Goal: Information Seeking & Learning: Learn about a topic

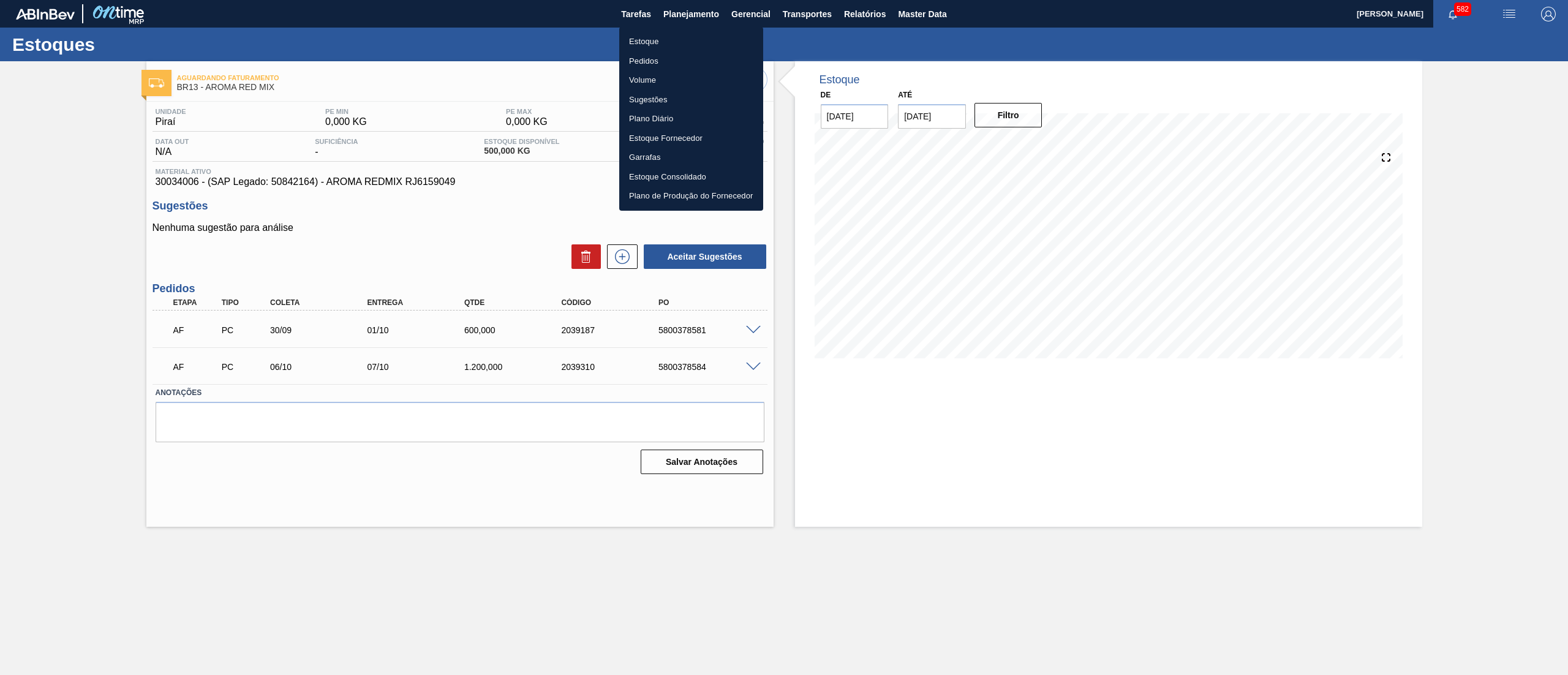
click at [708, 42] on li "Estoque" at bounding box center [691, 42] width 144 height 20
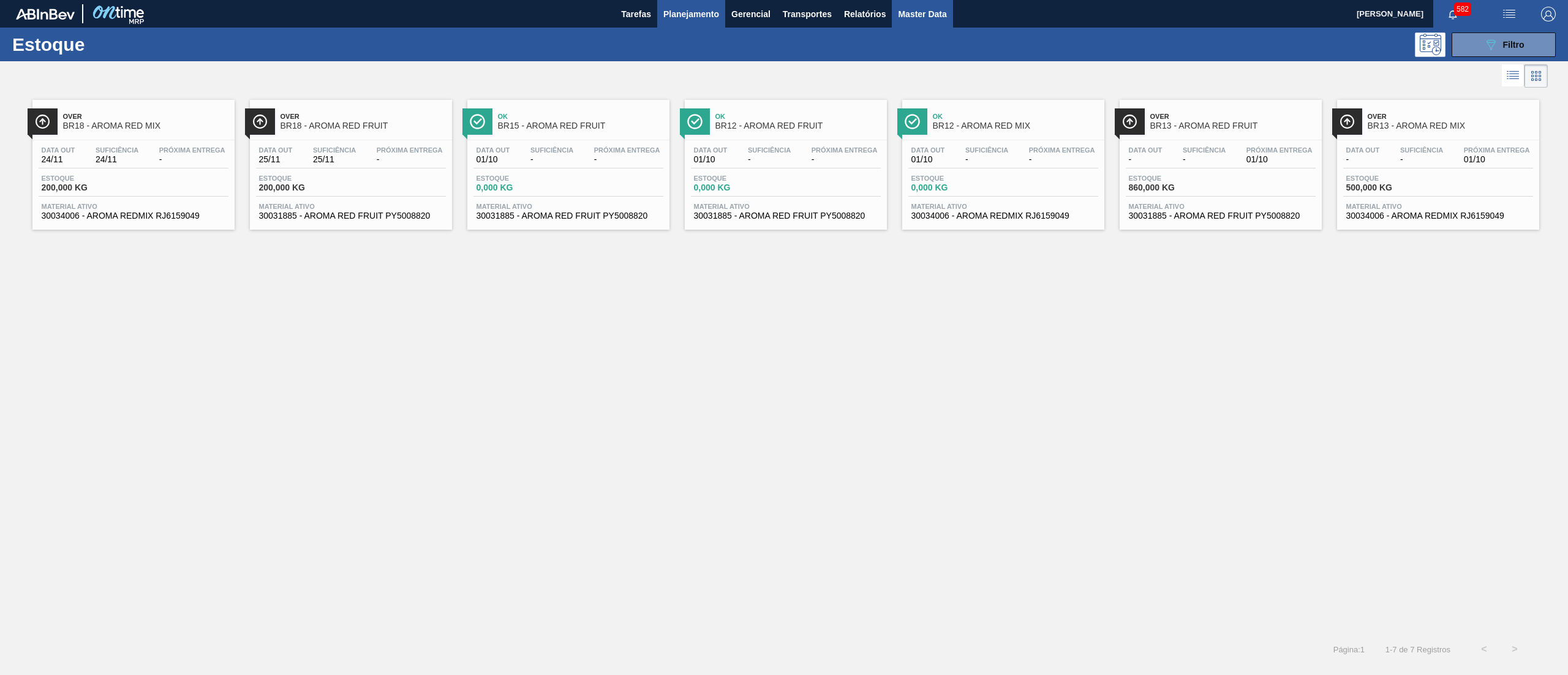
click at [926, 7] on span "Master Data" at bounding box center [922, 14] width 48 height 15
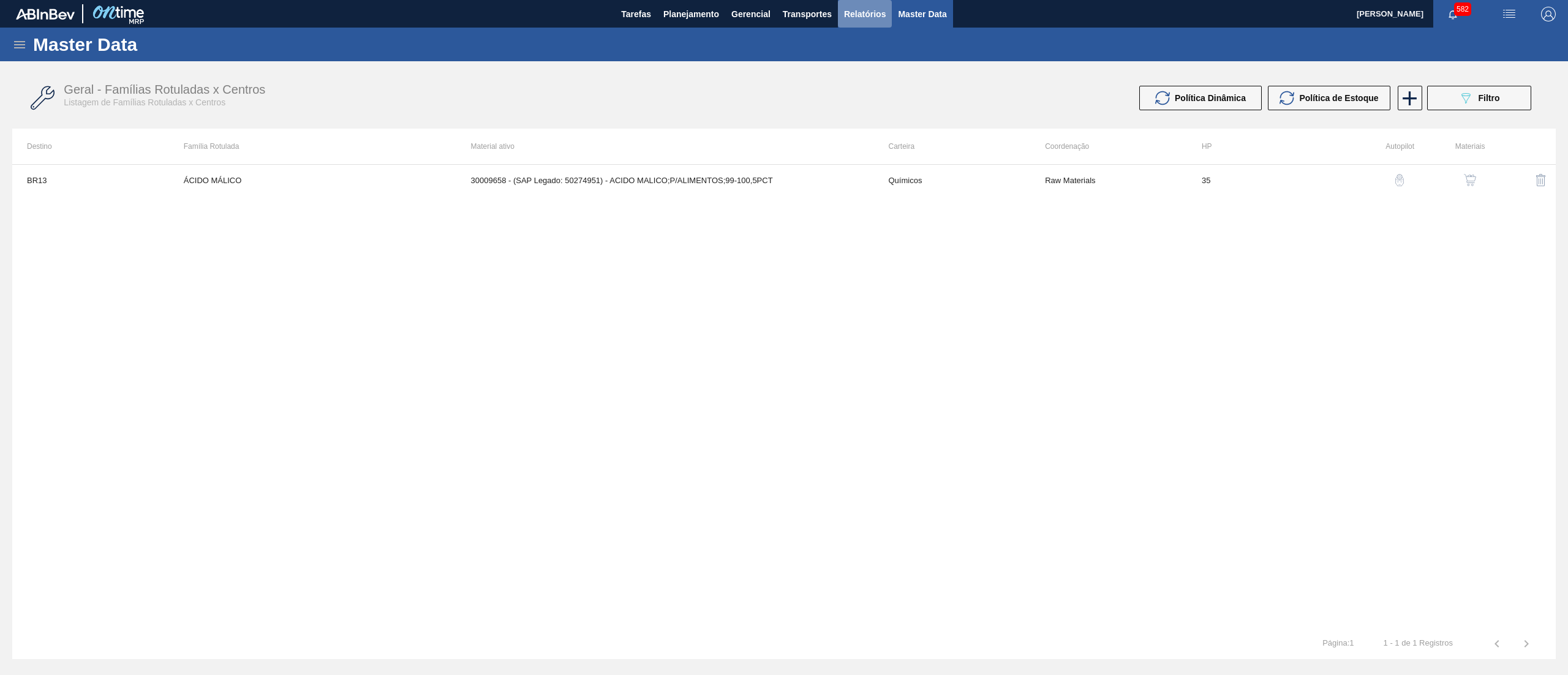
click at [878, 21] on span "Relatórios" at bounding box center [865, 14] width 42 height 15
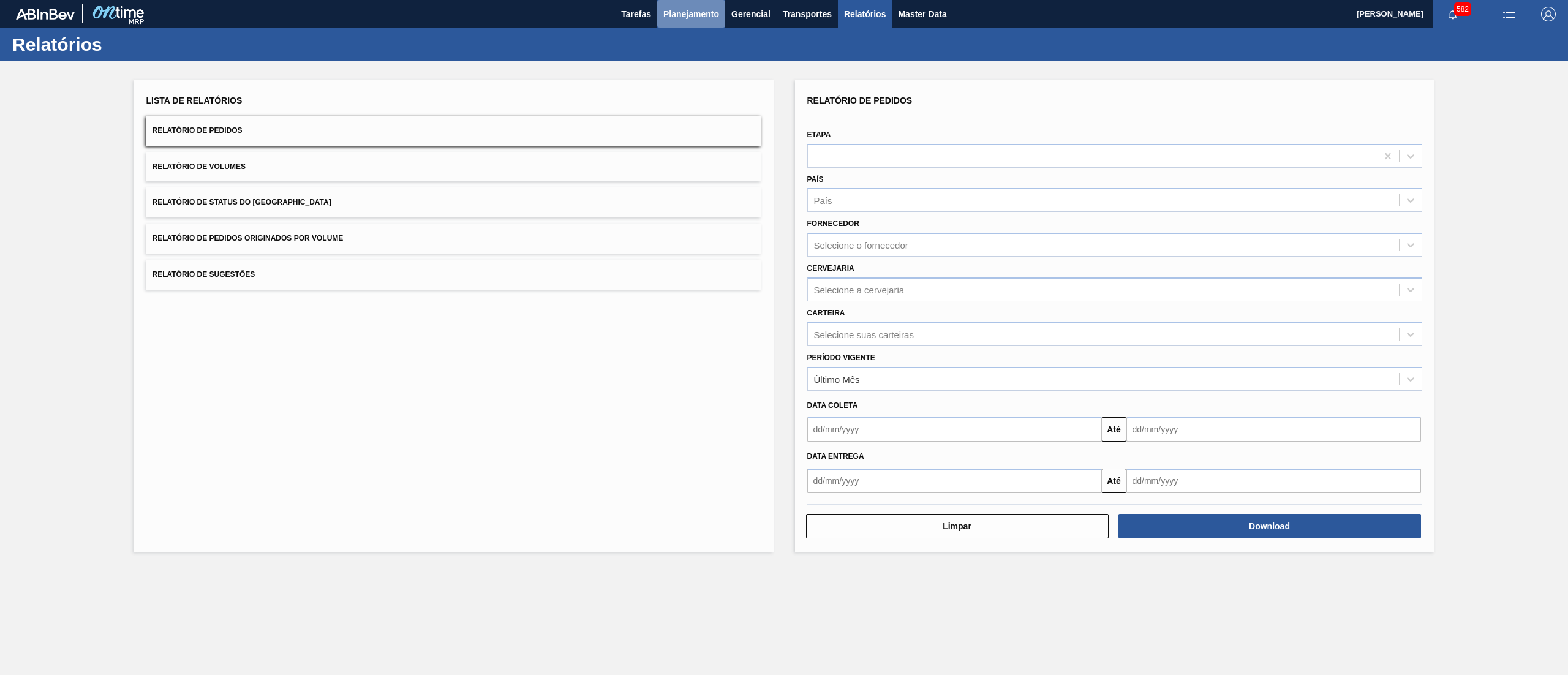
click at [685, 19] on span "Planejamento" at bounding box center [691, 14] width 56 height 15
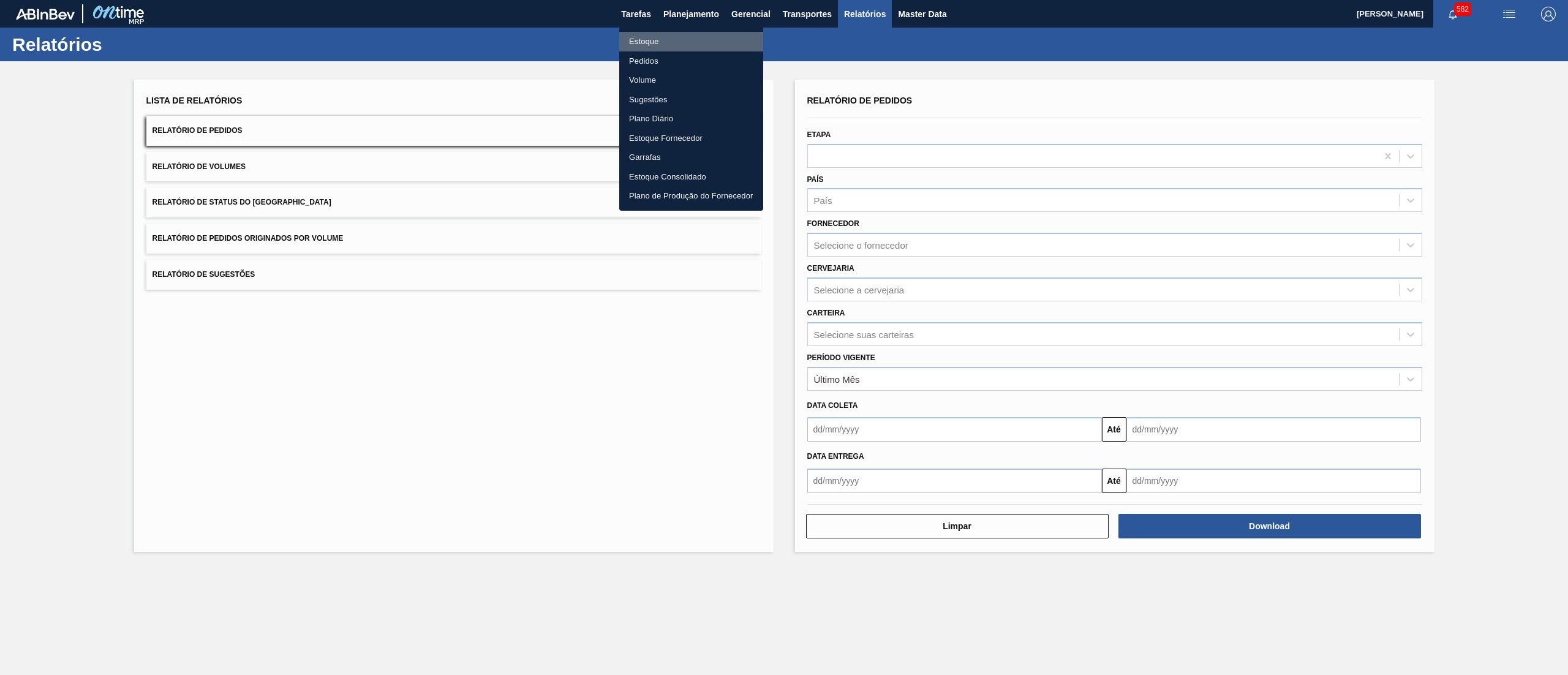
click at [680, 38] on li "Estoque" at bounding box center [691, 42] width 144 height 20
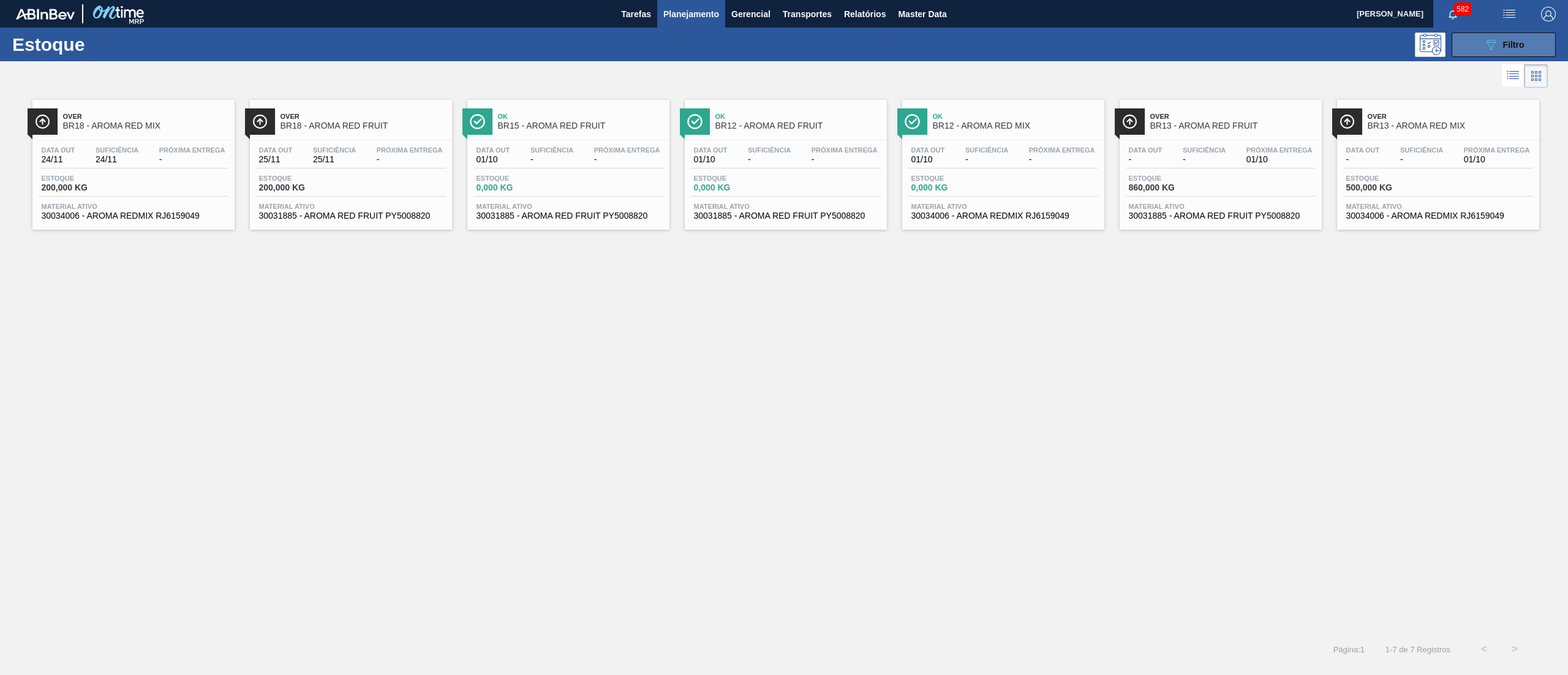
click at [1504, 40] on span "Filtro" at bounding box center [1514, 45] width 22 height 10
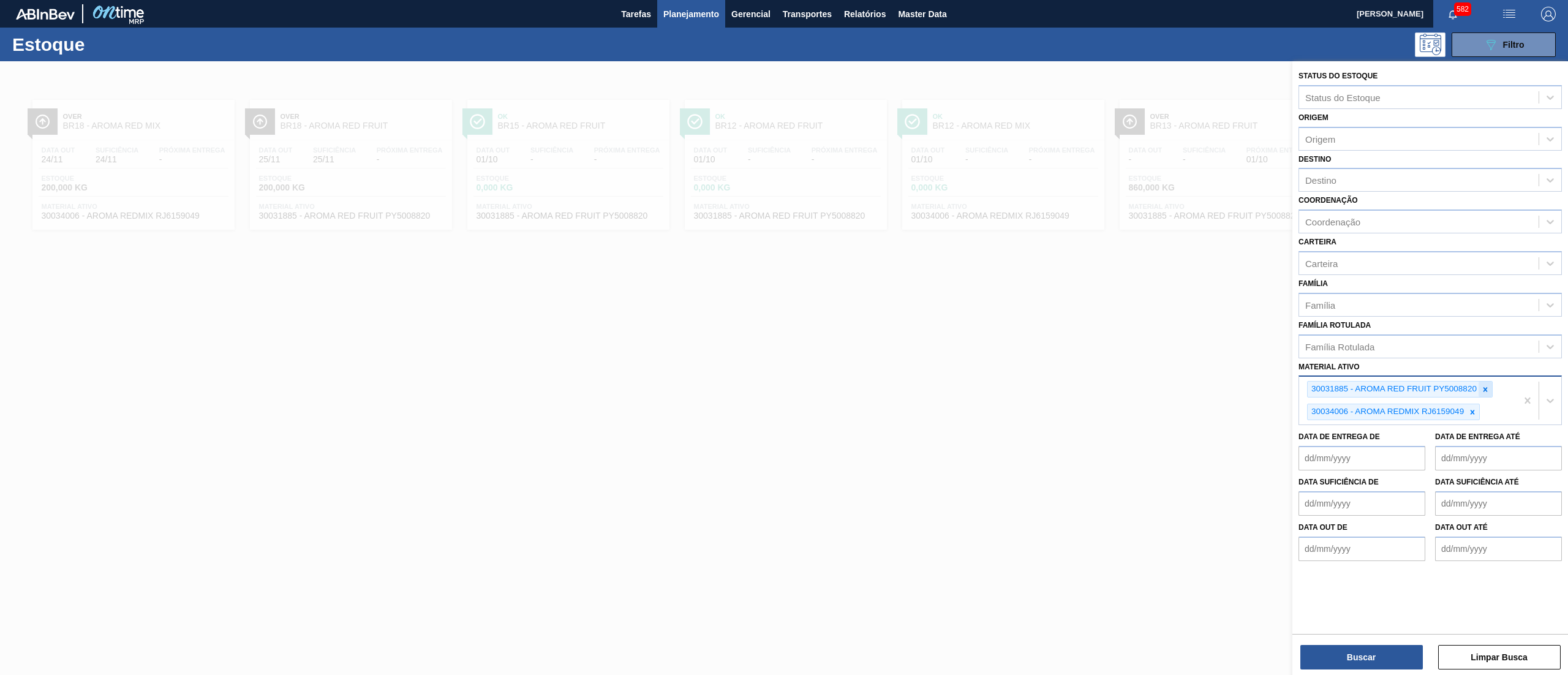
click at [1480, 389] on div at bounding box center [1485, 389] width 14 height 15
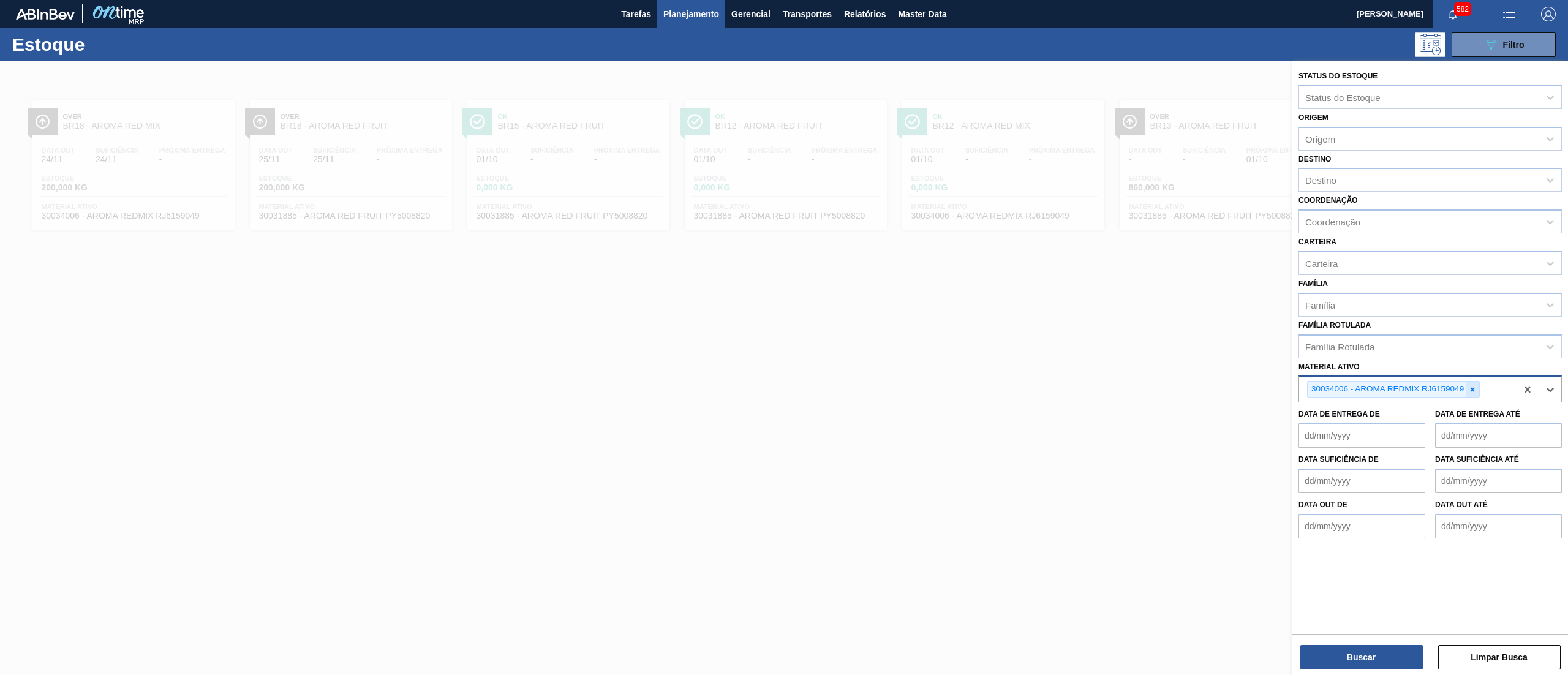
click at [1473, 390] on icon at bounding box center [1472, 390] width 9 height 9
click at [1395, 331] on div "Família Rotulada Família Rotulada" at bounding box center [1430, 338] width 263 height 42
click at [1392, 343] on div "Família Rotulada" at bounding box center [1419, 346] width 239 height 18
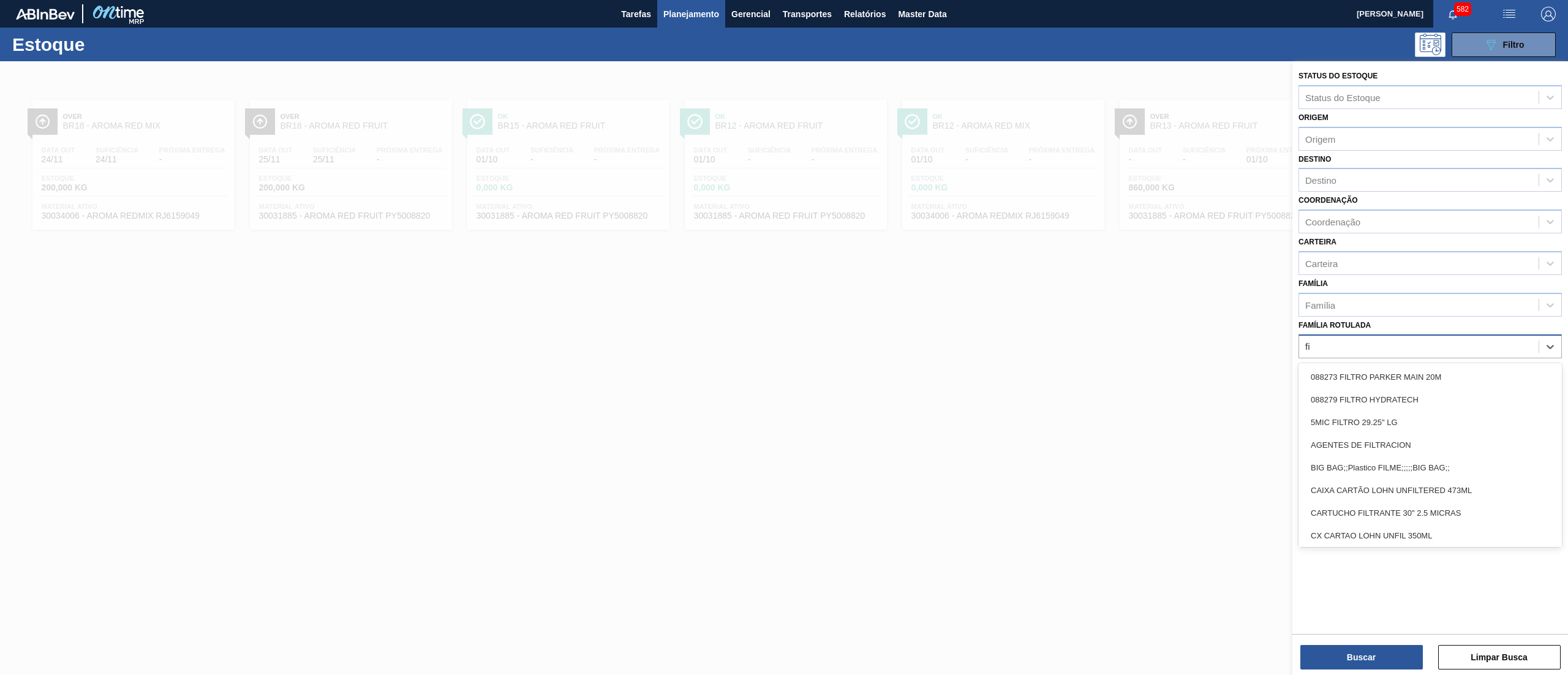
type Rotulada "f"
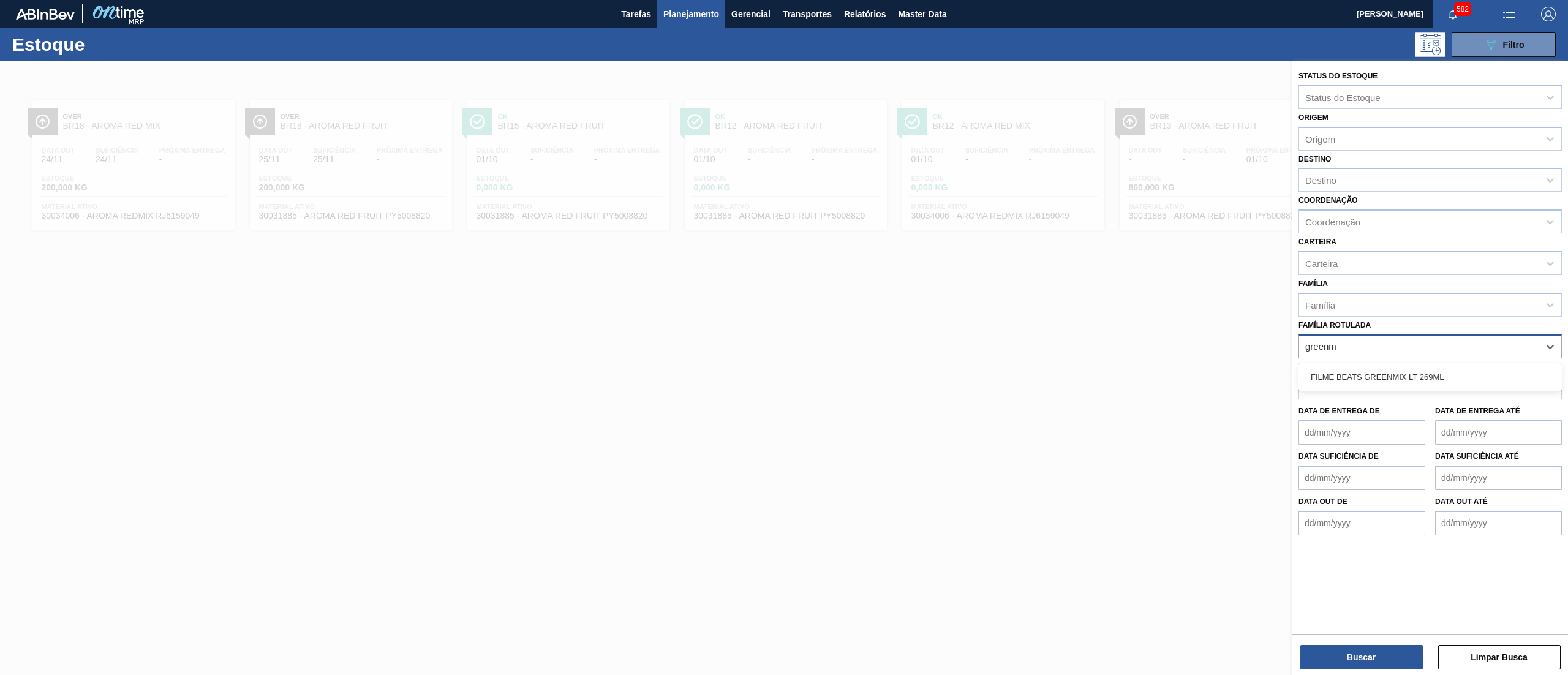
type Rotulada "greenmi"
click at [1387, 375] on div "FILME BEATS GREENMIX LT 269ML" at bounding box center [1430, 377] width 263 height 23
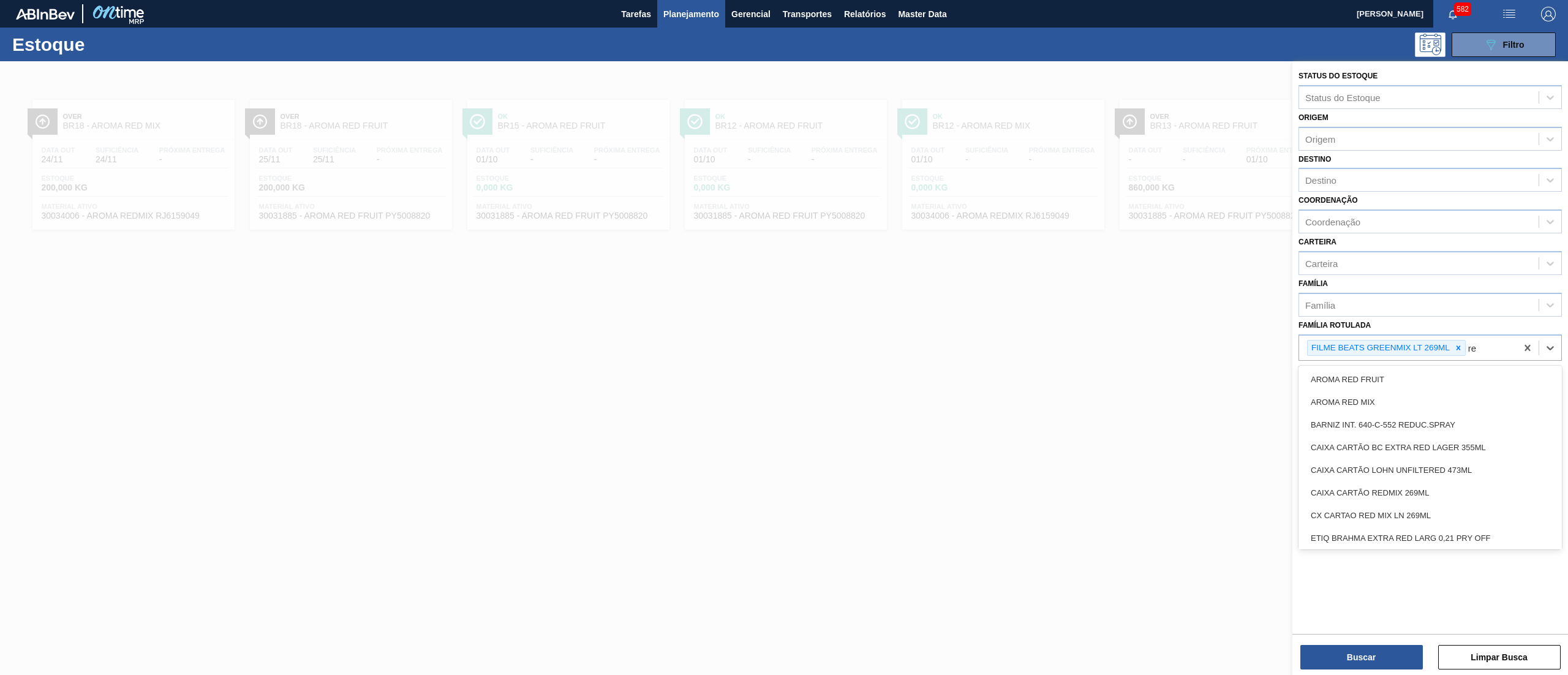
type Rotulada "r"
type Rotulada "f"
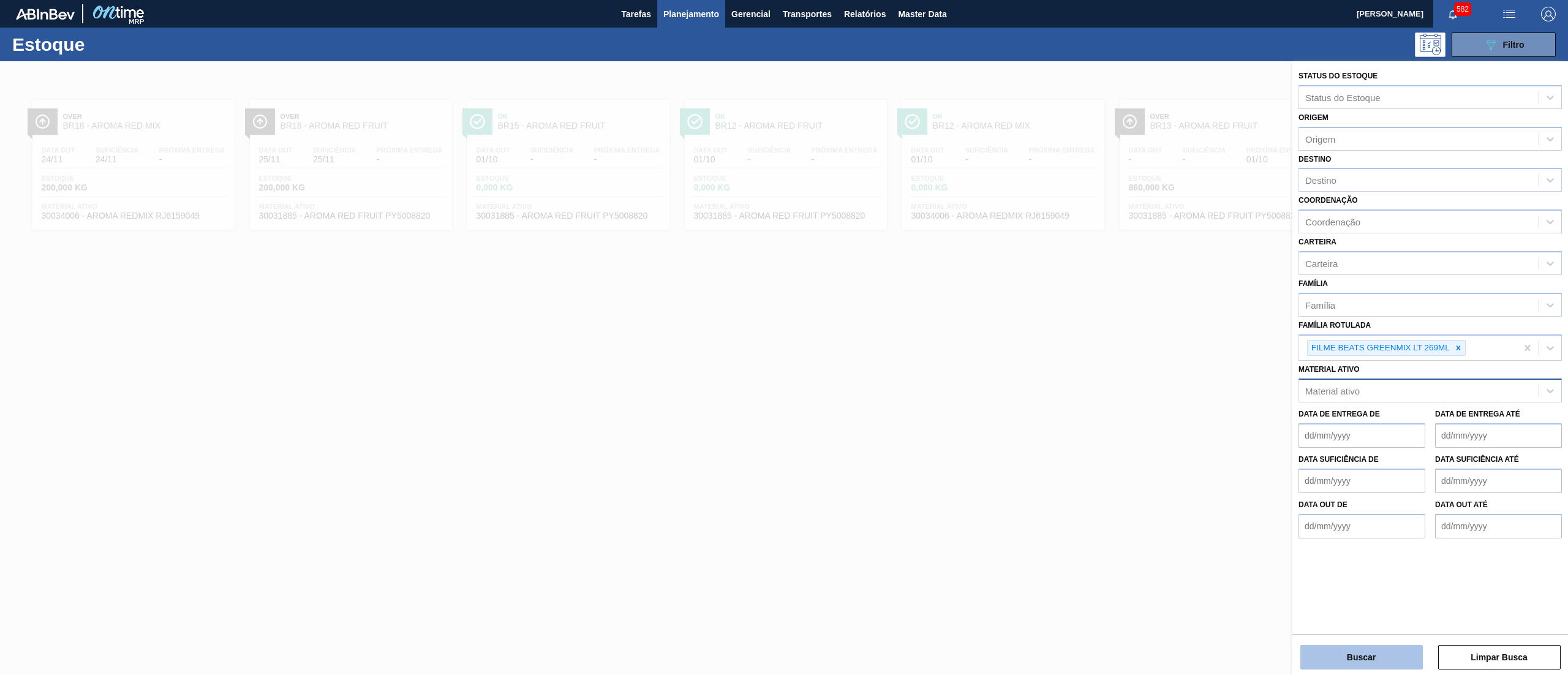
click at [1355, 646] on button "Buscar" at bounding box center [1361, 658] width 123 height 25
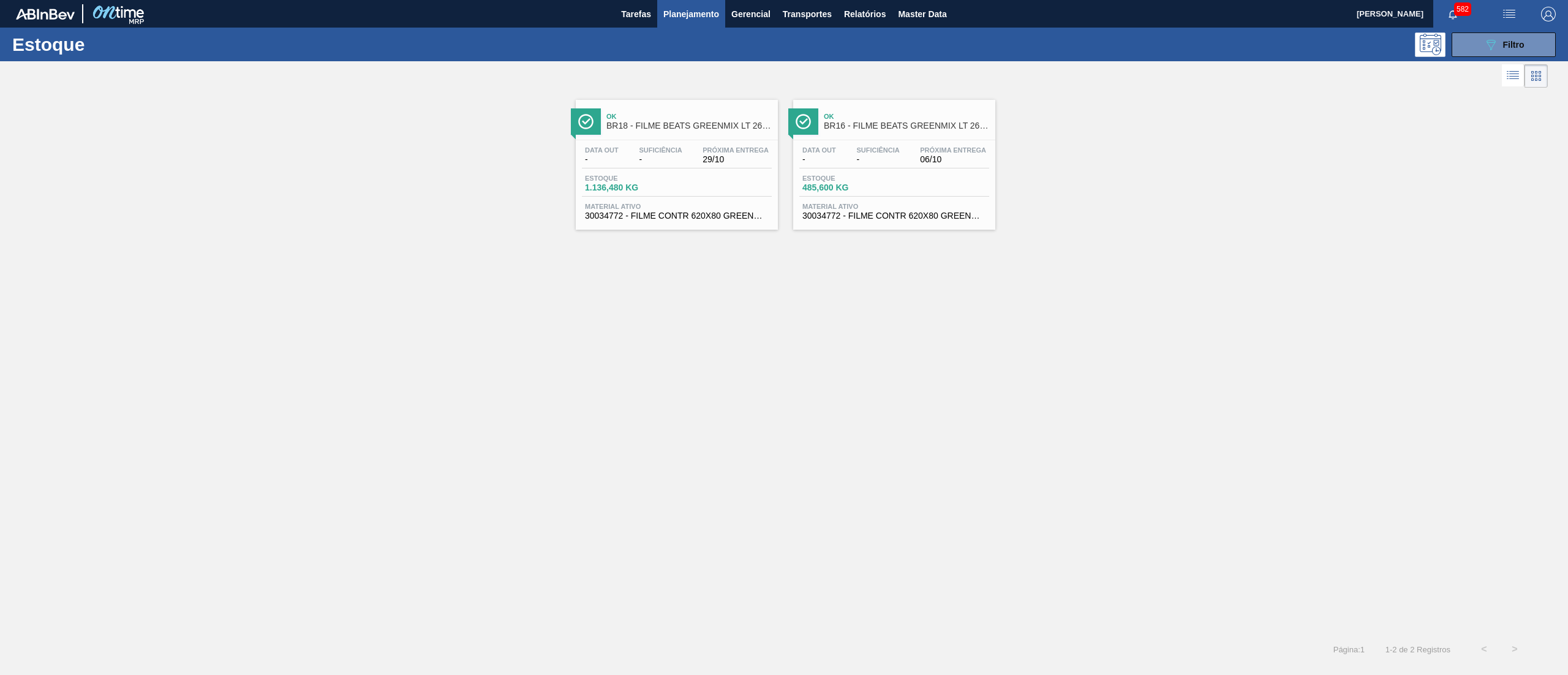
click at [843, 210] on span "Material ativo" at bounding box center [894, 207] width 184 height 7
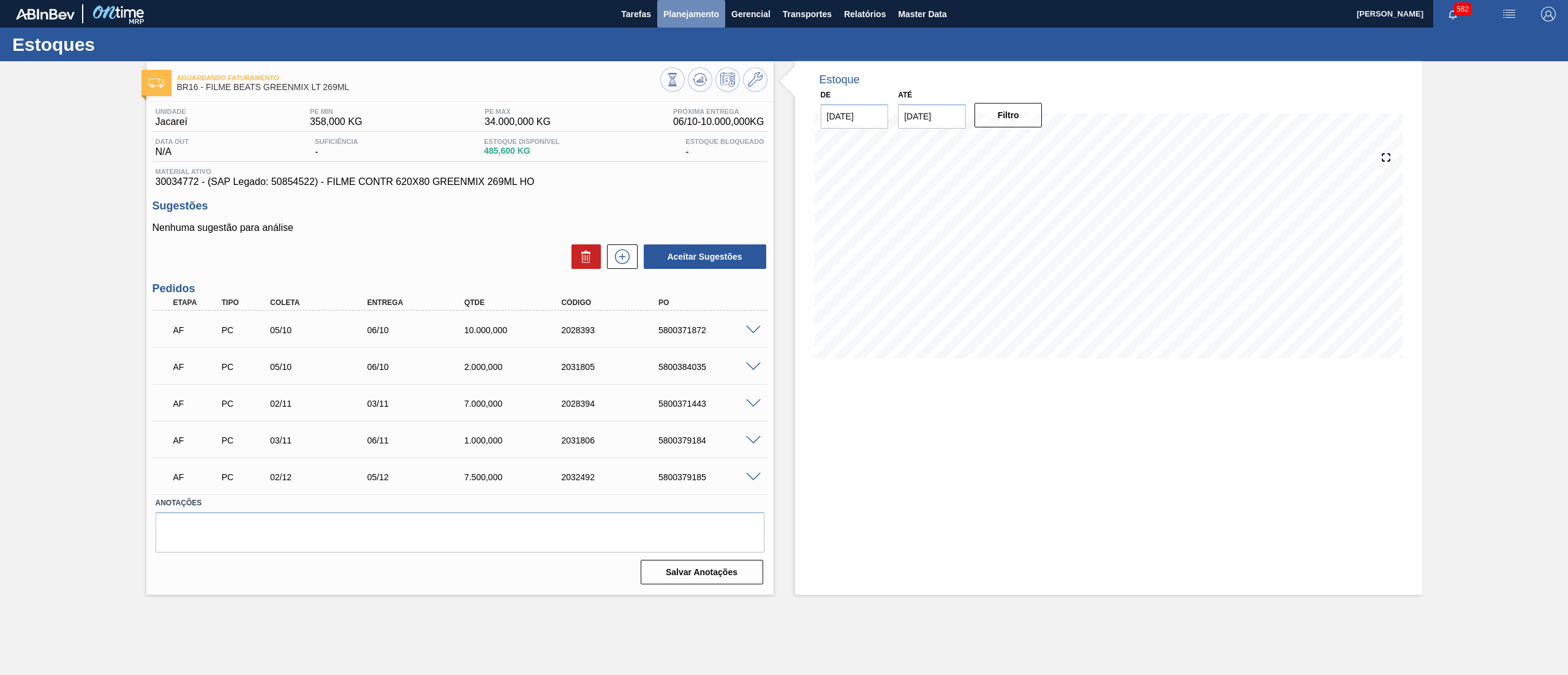
click at [691, 19] on span "Planejamento" at bounding box center [691, 14] width 56 height 15
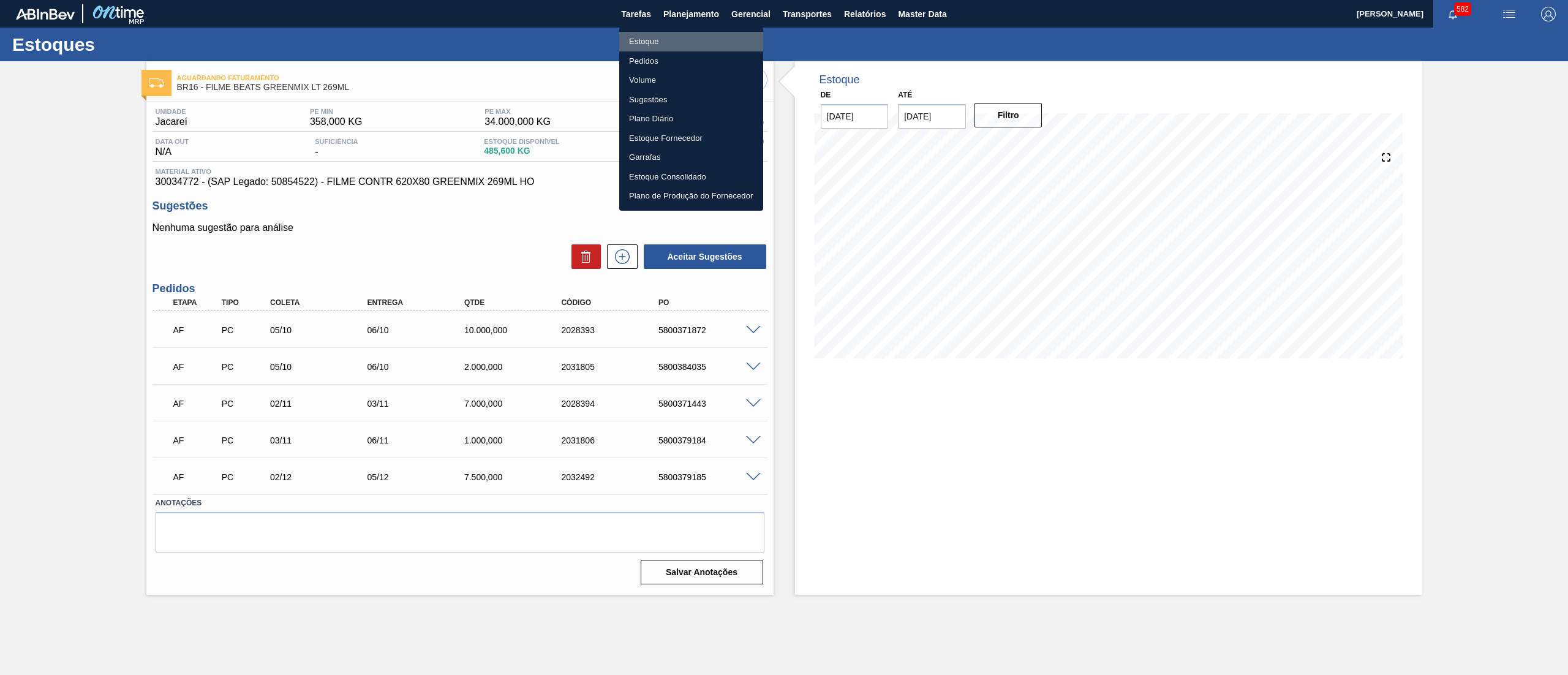
click at [687, 39] on li "Estoque" at bounding box center [691, 42] width 144 height 20
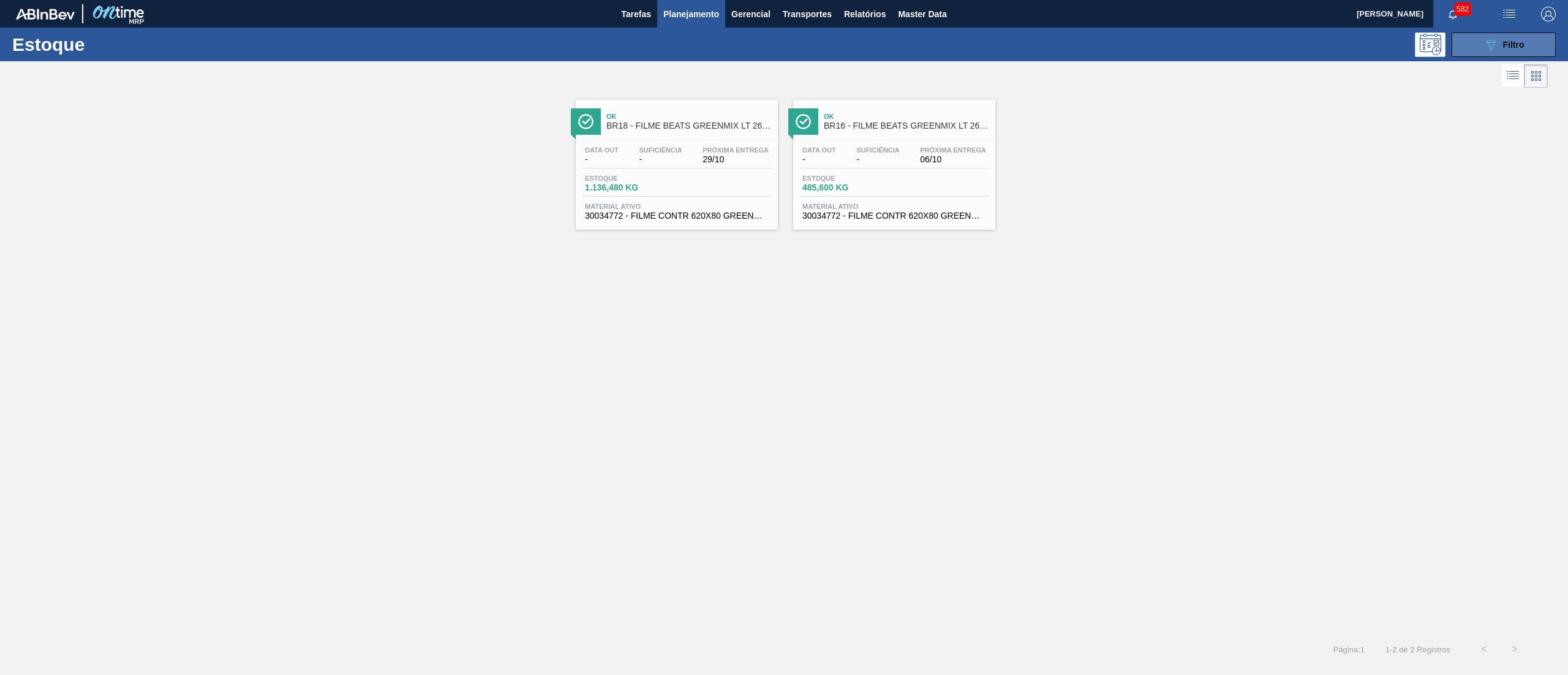
click at [1498, 46] on icon "089F7B8B-B2A5-4AFE-B5C0-19BA573D28AC" at bounding box center [1491, 45] width 15 height 15
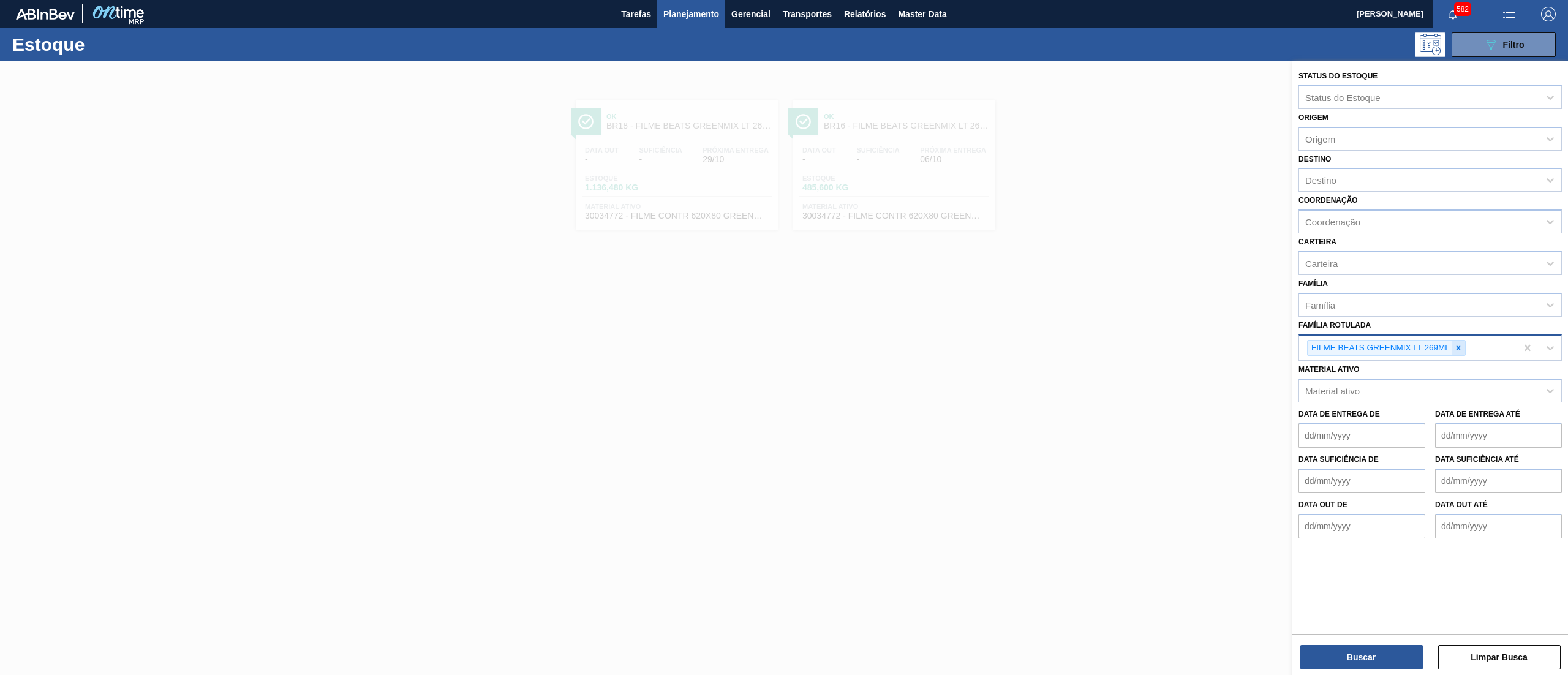
click at [1457, 344] on icon at bounding box center [1459, 348] width 9 height 9
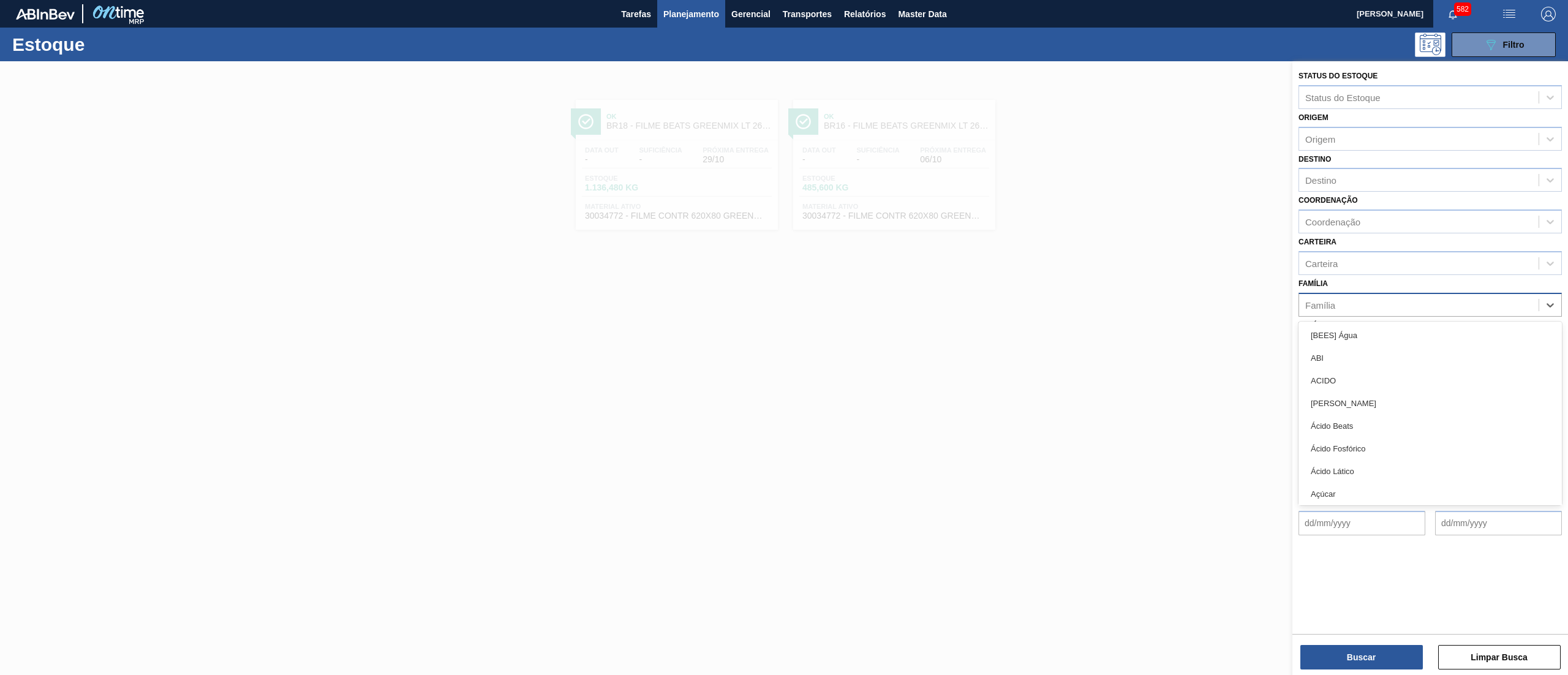
click at [1393, 308] on div "Família" at bounding box center [1419, 305] width 239 height 18
type input "film"
click at [1366, 371] on div "Filme Decorado" at bounding box center [1430, 378] width 263 height 23
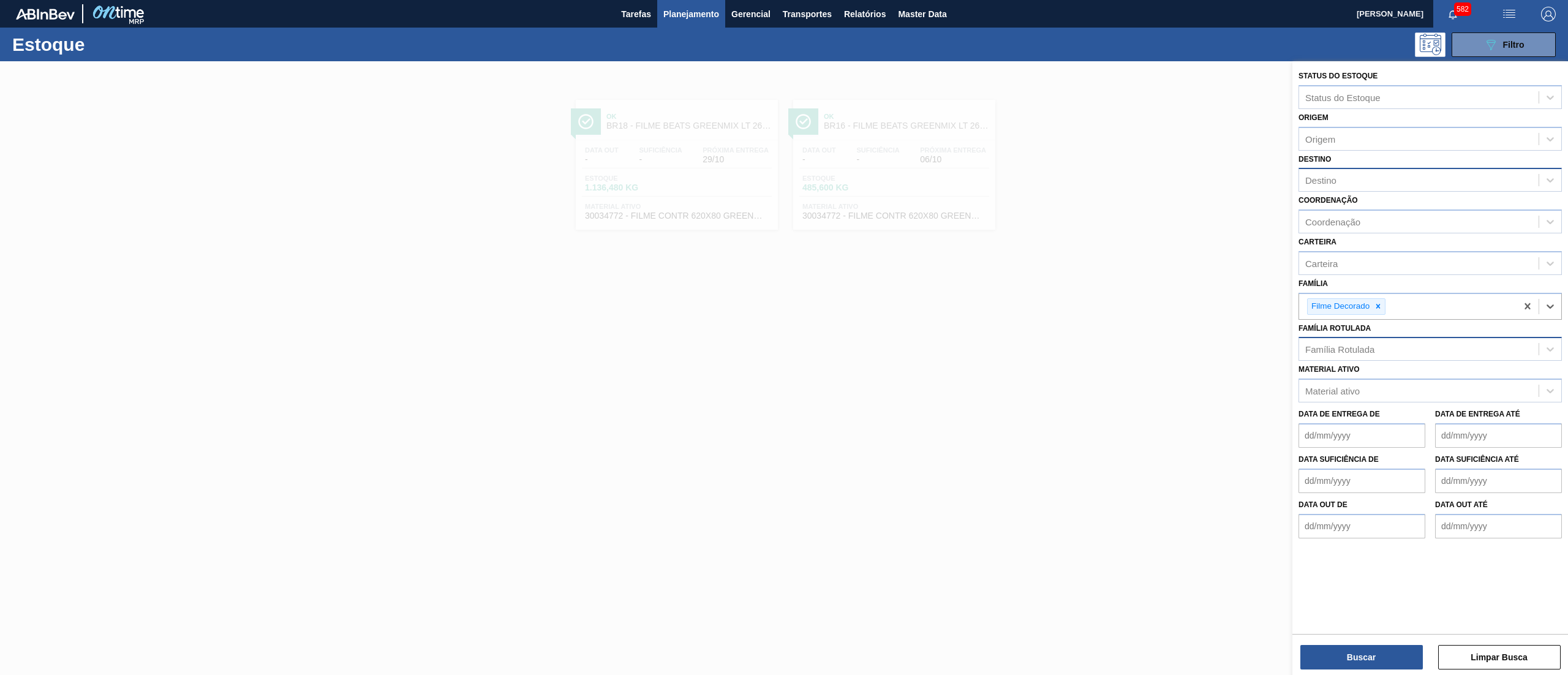
click at [1339, 183] on div "Destino" at bounding box center [1419, 180] width 239 height 18
type input "23"
click at [1354, 160] on div "Destino option BR23 - Jaguariúna focused, 1 of 1. 1 result available for search…" at bounding box center [1430, 172] width 263 height 42
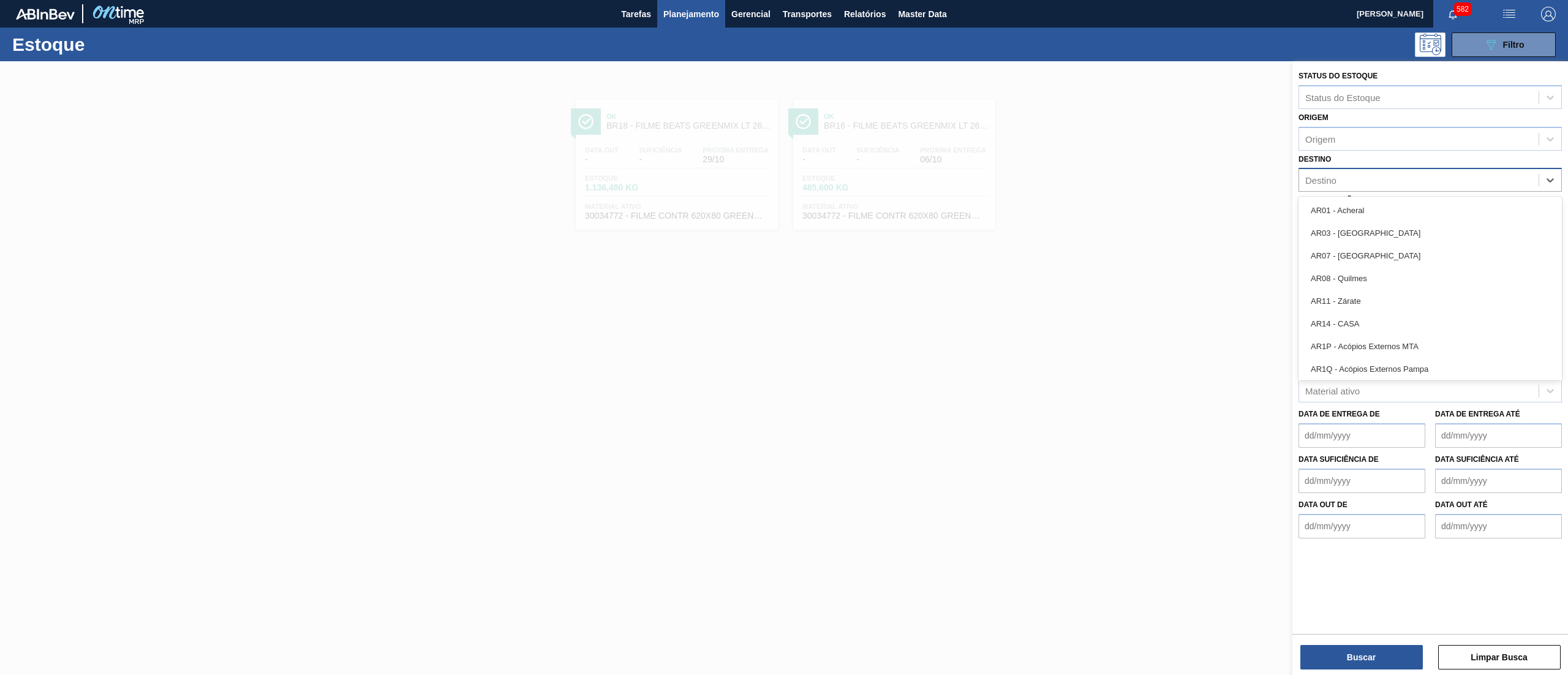
click at [1360, 184] on div "Destino" at bounding box center [1419, 180] width 239 height 18
click at [1361, 161] on div "Destino option AR01 - Acheral focused, 1 of 93. 93 results available. Use Up an…" at bounding box center [1430, 172] width 263 height 42
click at [1355, 225] on div "Coordenação" at bounding box center [1332, 222] width 55 height 10
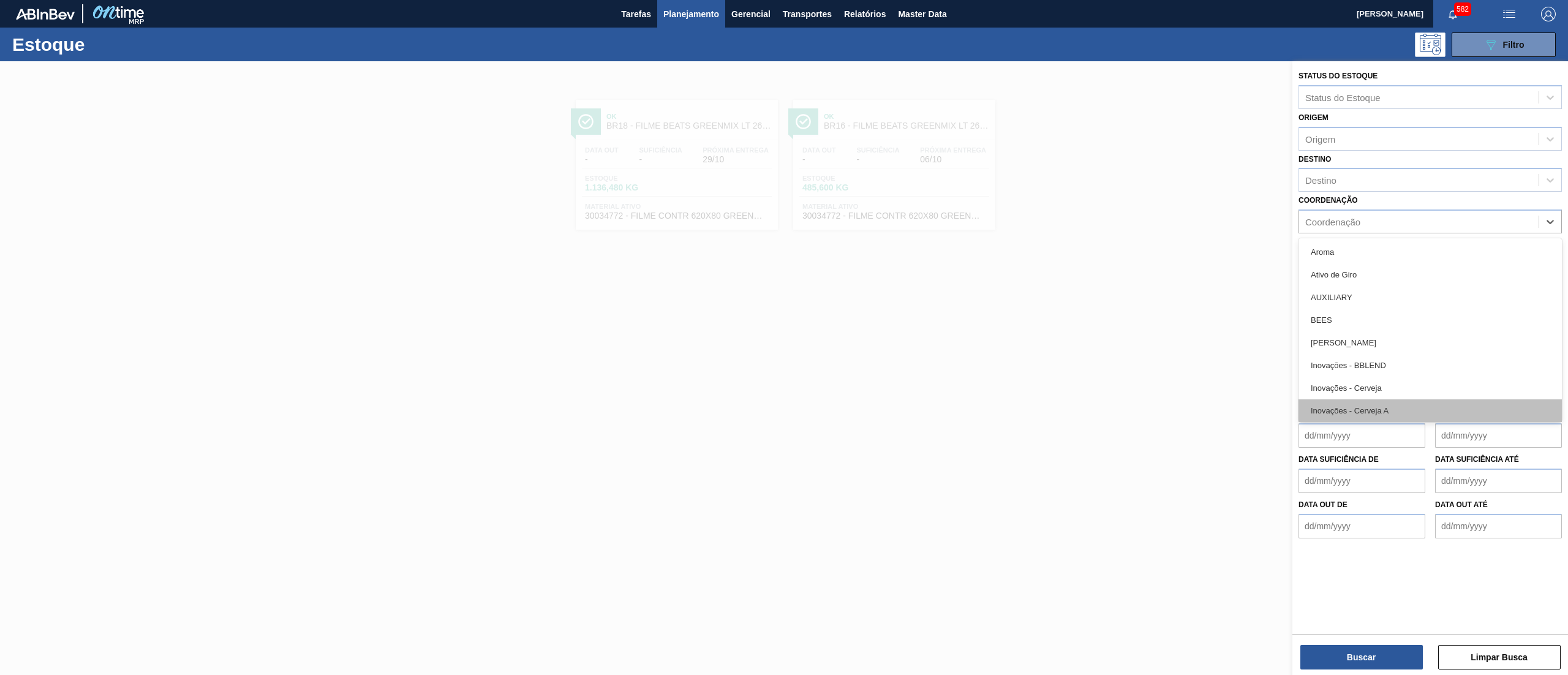
scroll to position [613, 0]
click at [1375, 210] on div "Coordenação" at bounding box center [1430, 222] width 263 height 24
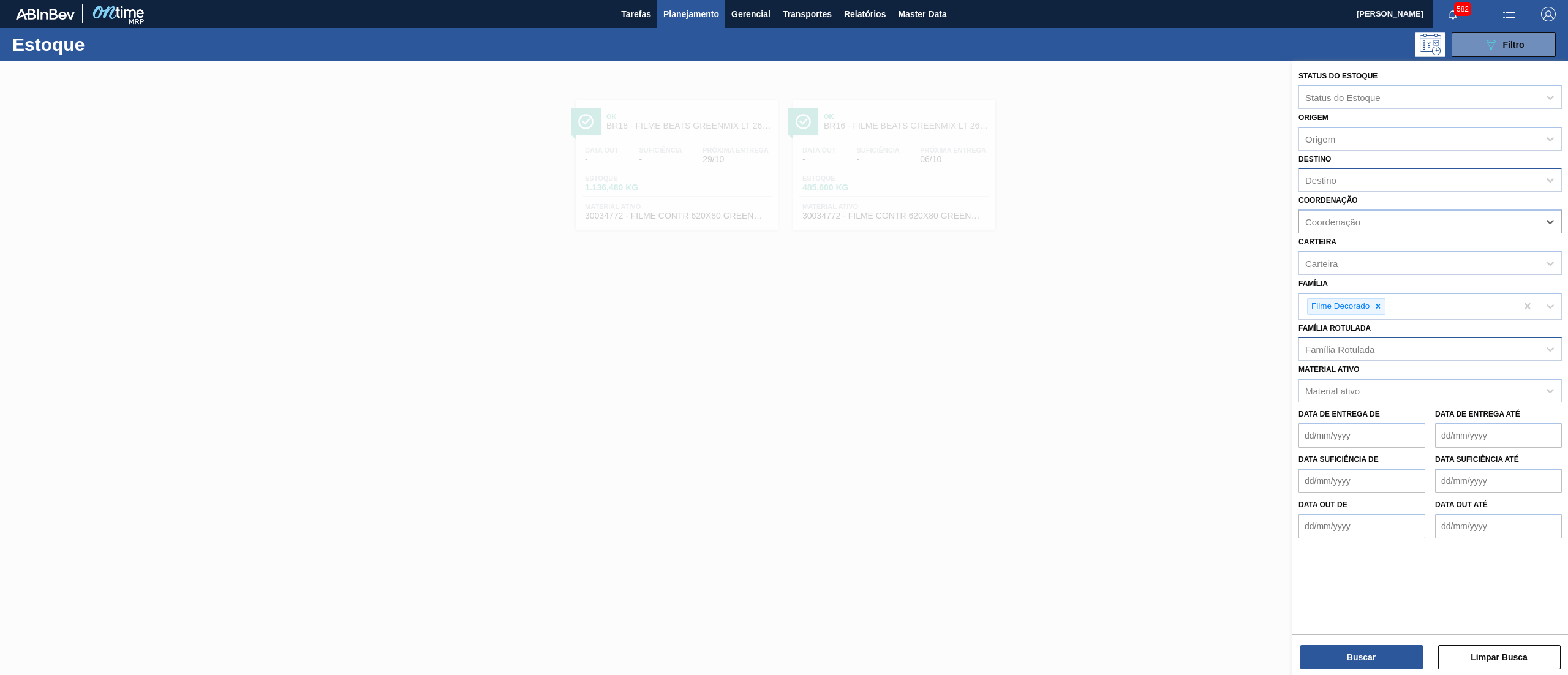
click at [1342, 179] on div "Destino" at bounding box center [1419, 180] width 239 height 18
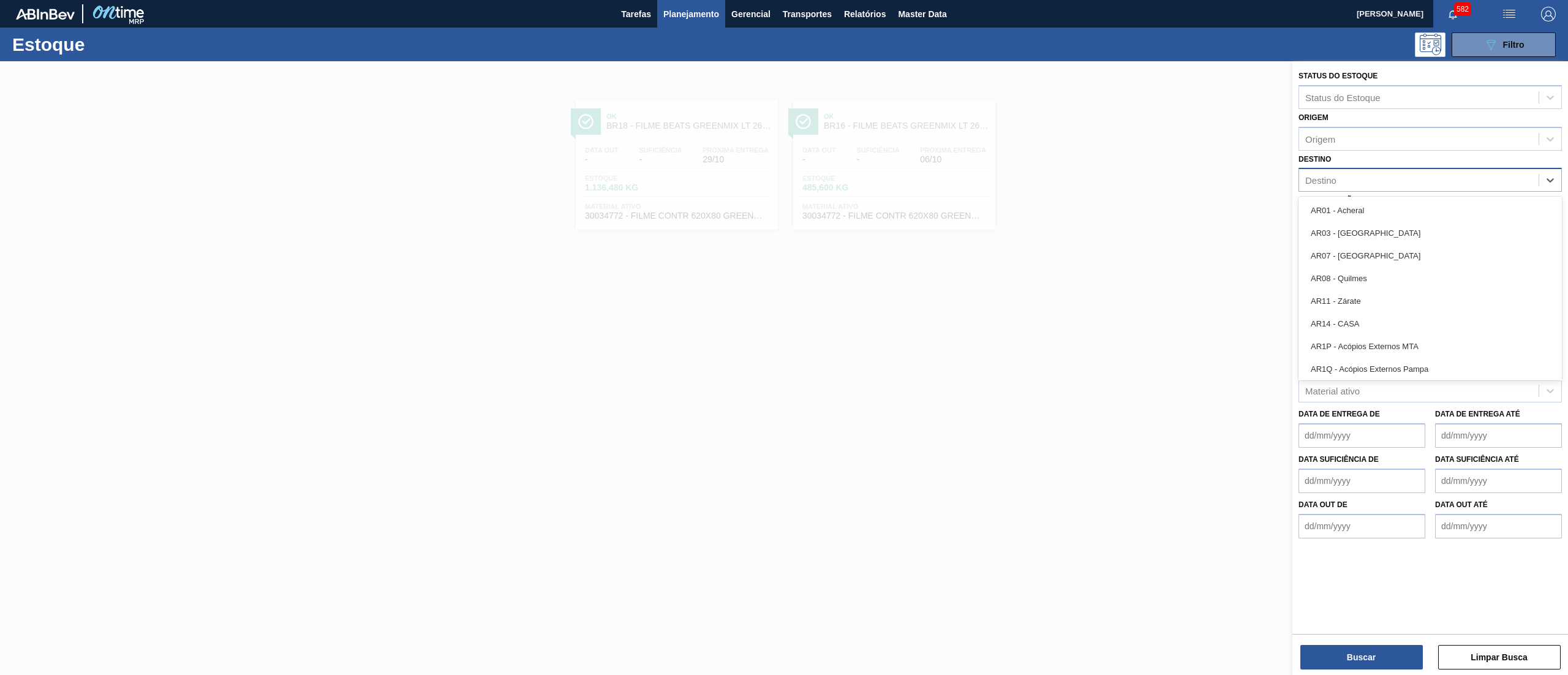
click at [1355, 180] on div "Destino" at bounding box center [1419, 180] width 239 height 18
type input "16"
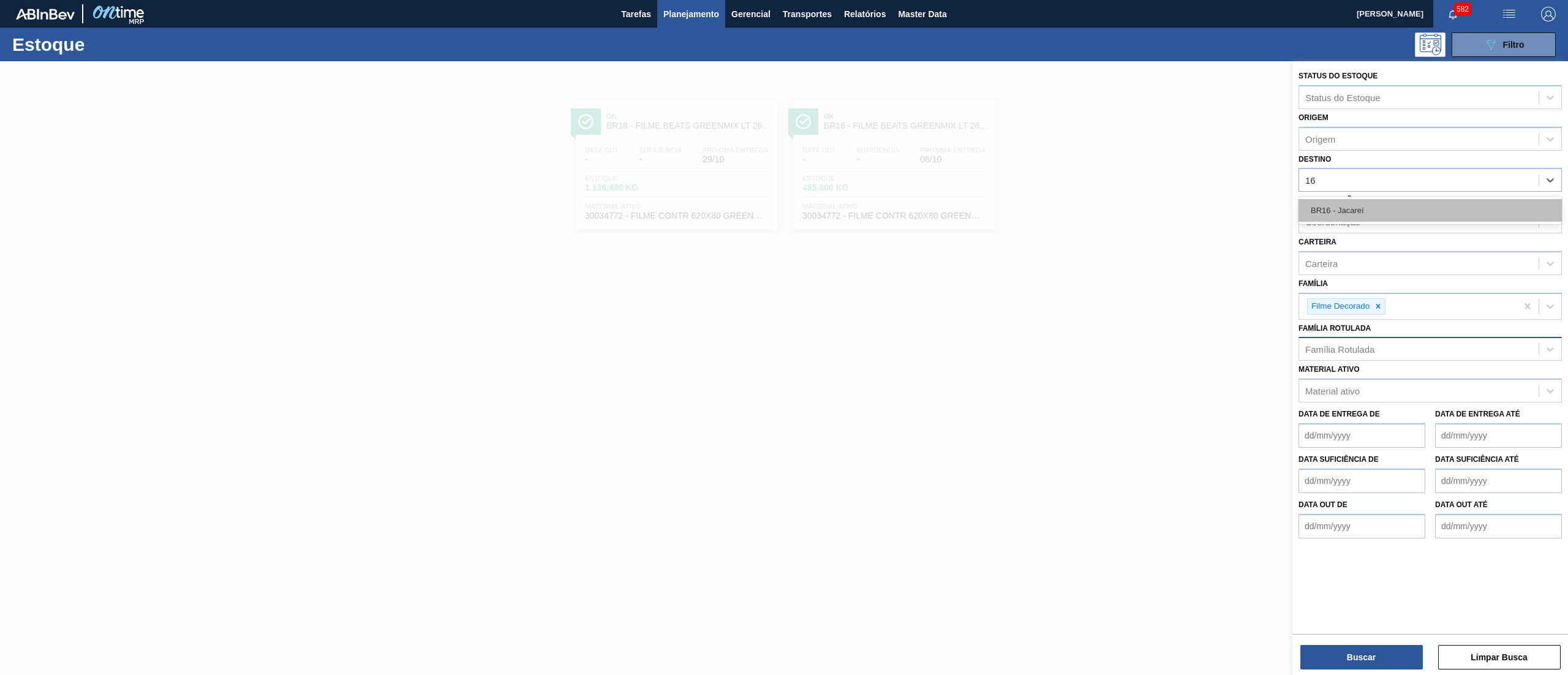
click at [1355, 205] on div "BR16 - Jacareí" at bounding box center [1430, 210] width 263 height 23
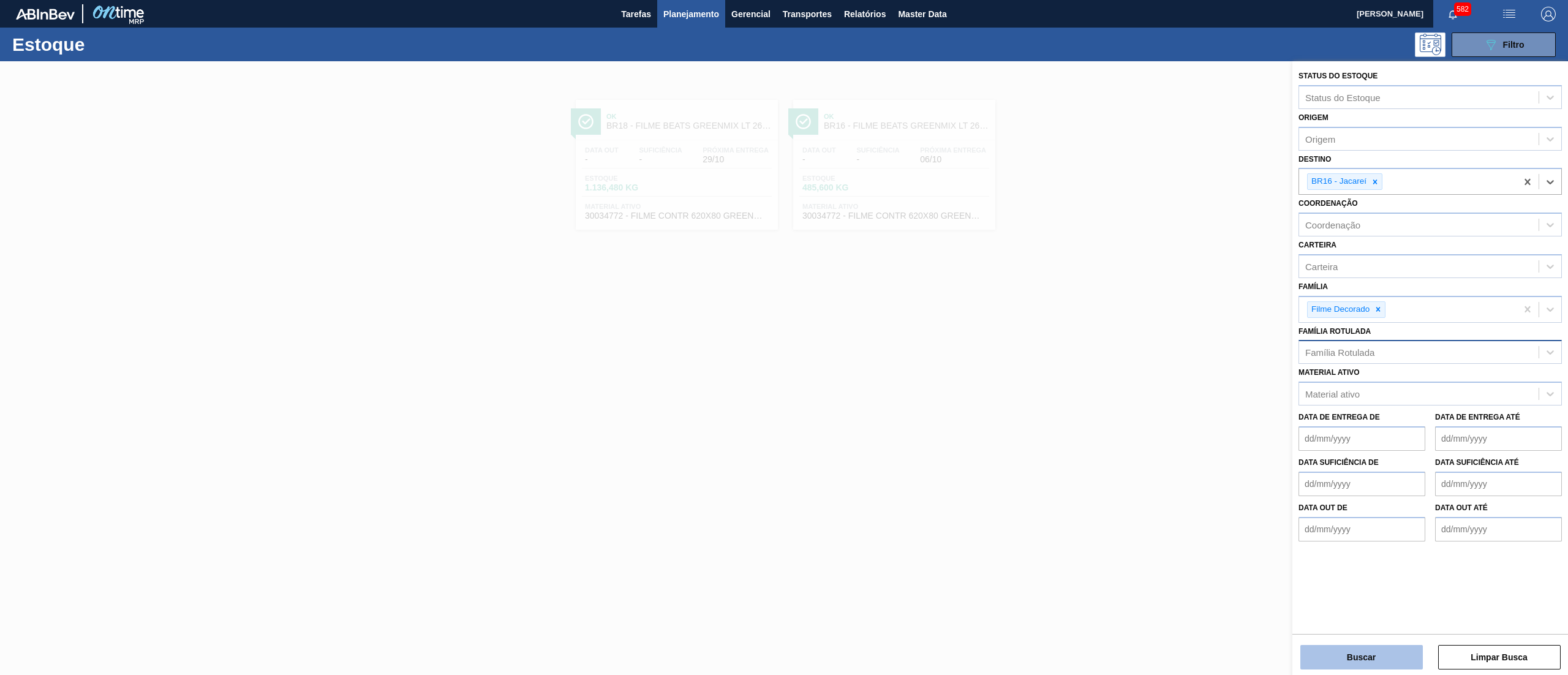
click at [1364, 658] on button "Buscar" at bounding box center [1361, 658] width 123 height 25
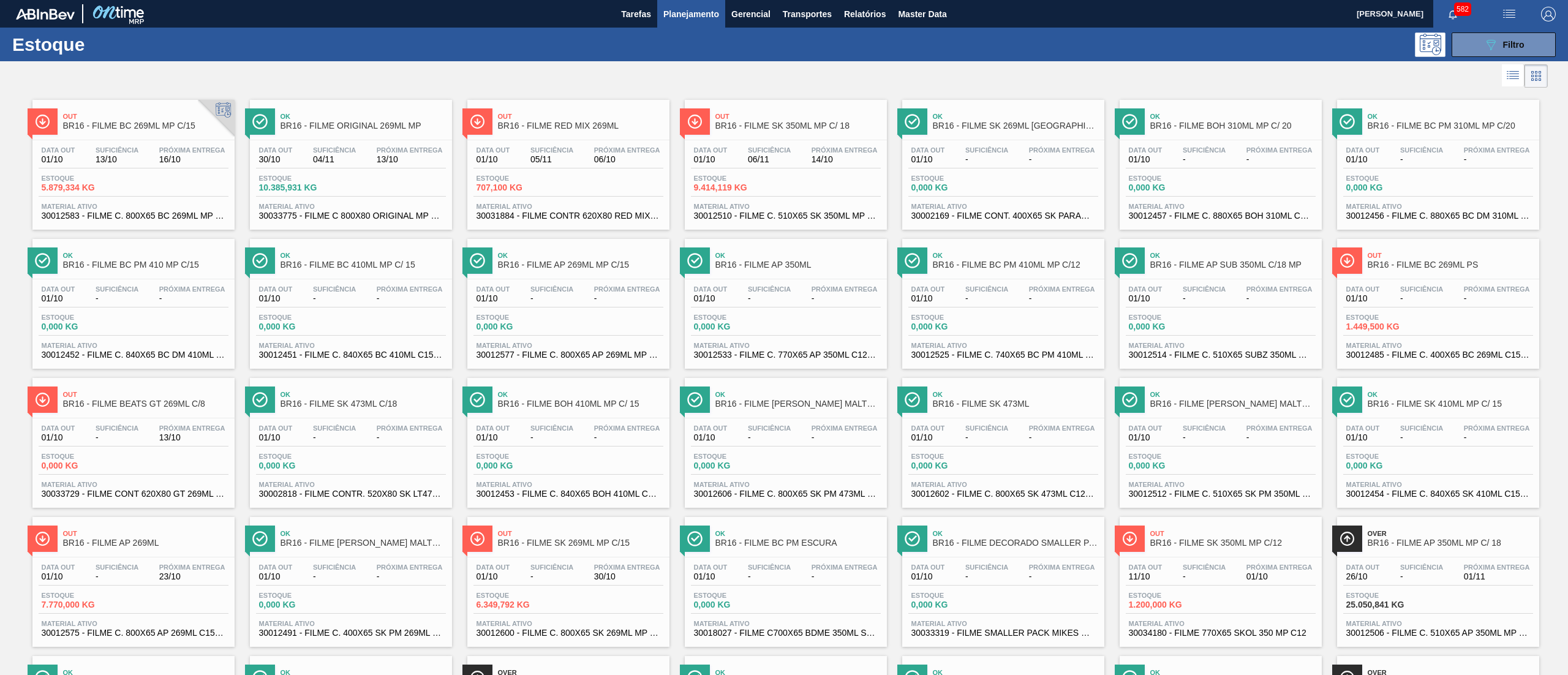
click at [565, 215] on span "30031884 - FILME CONTR 620X80 RED MIX 269ML HO" at bounding box center [569, 216] width 184 height 9
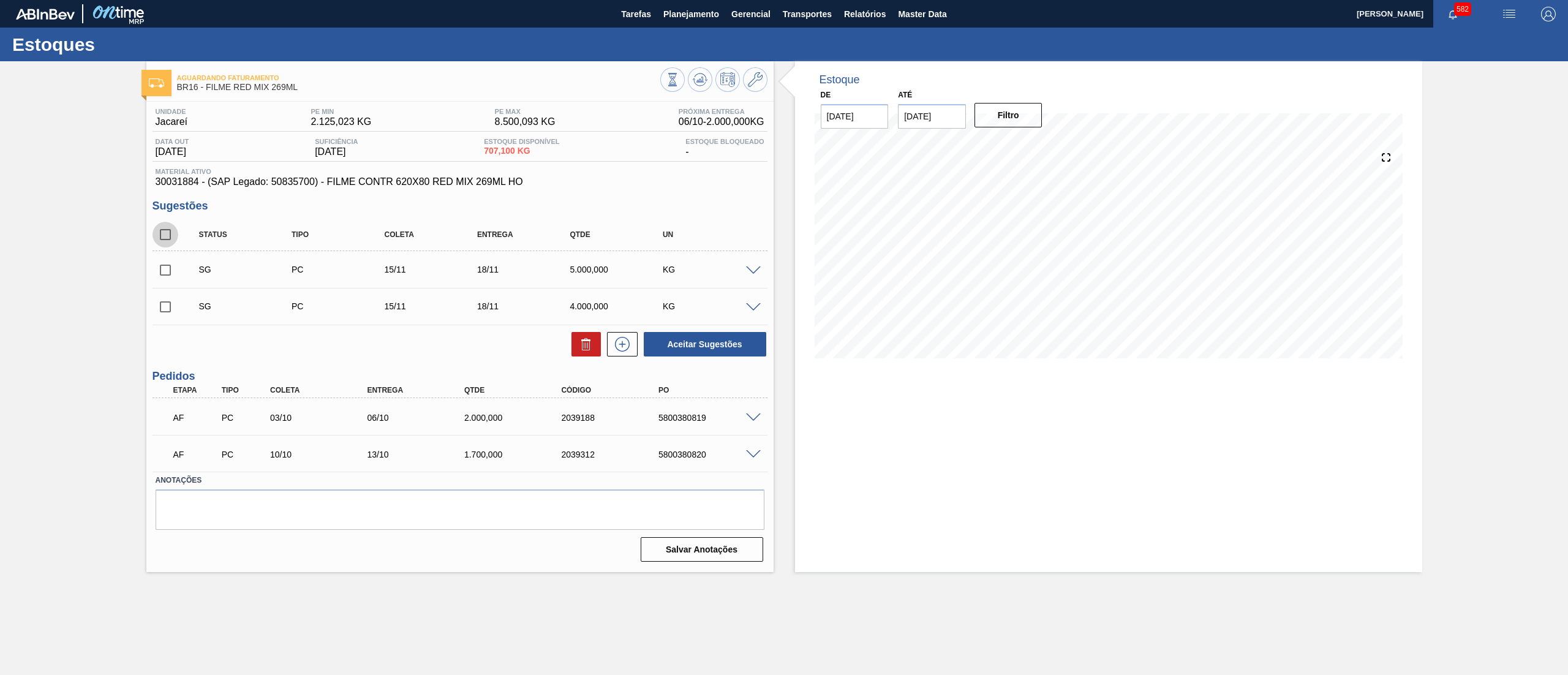
click at [165, 237] on input "checkbox" at bounding box center [165, 234] width 26 height 26
checkbox input "true"
click at [582, 343] on icon at bounding box center [586, 344] width 15 height 15
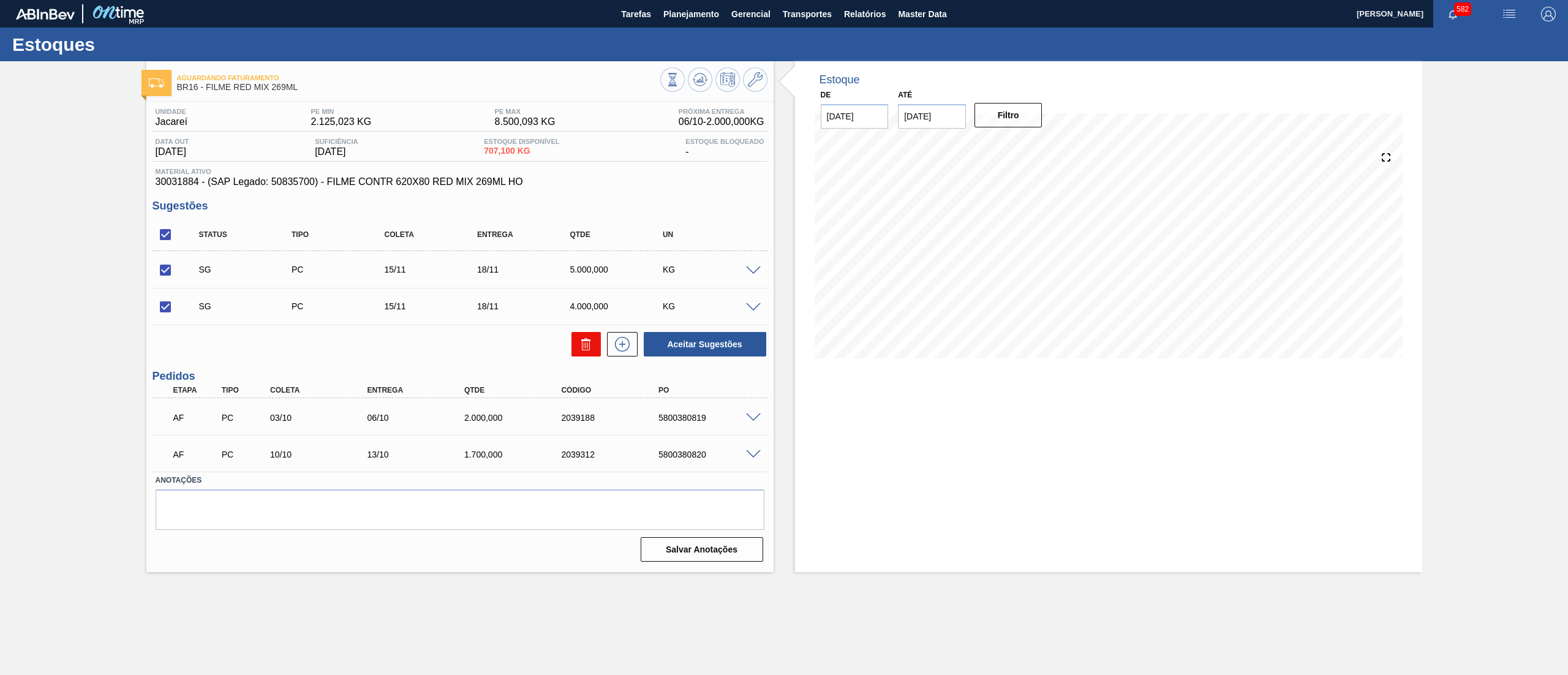
checkbox input "false"
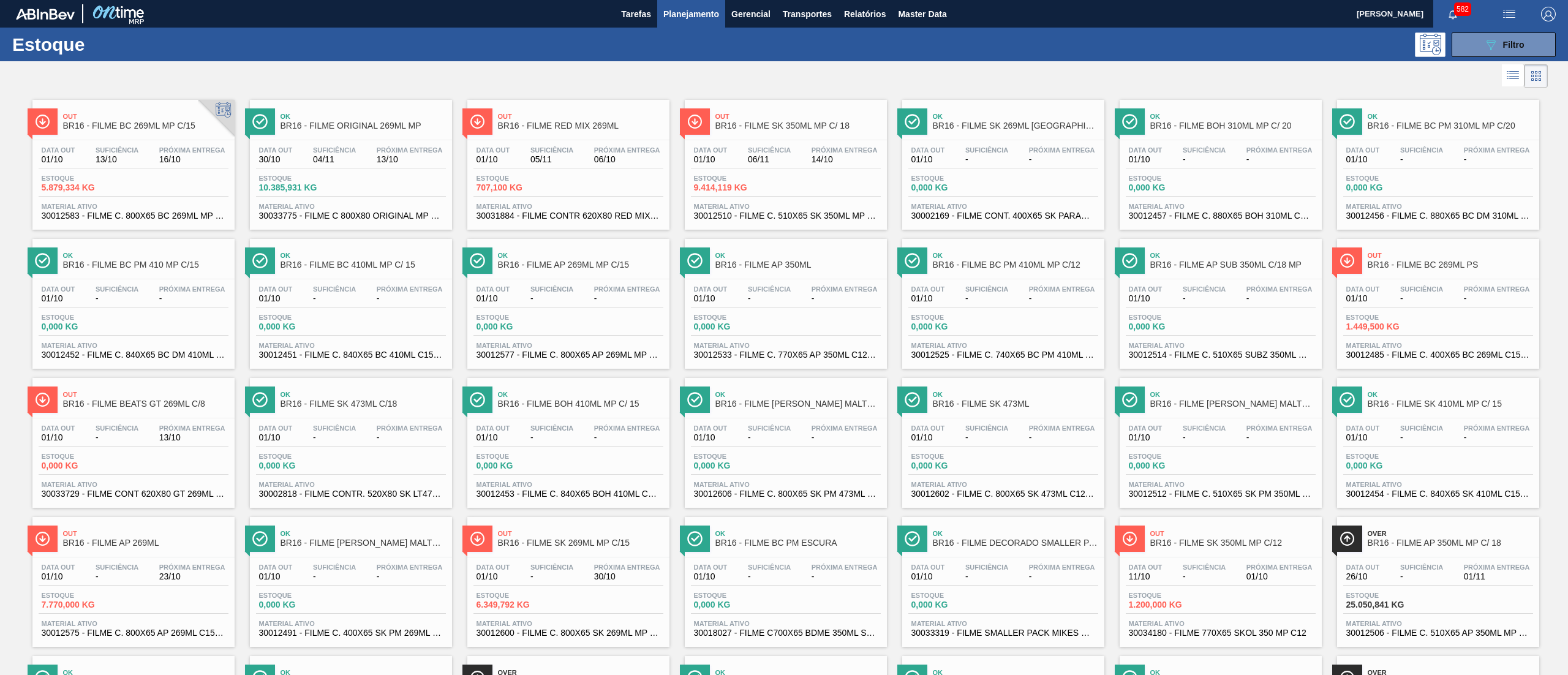
click at [172, 399] on span "Out" at bounding box center [146, 395] width 165 height 7
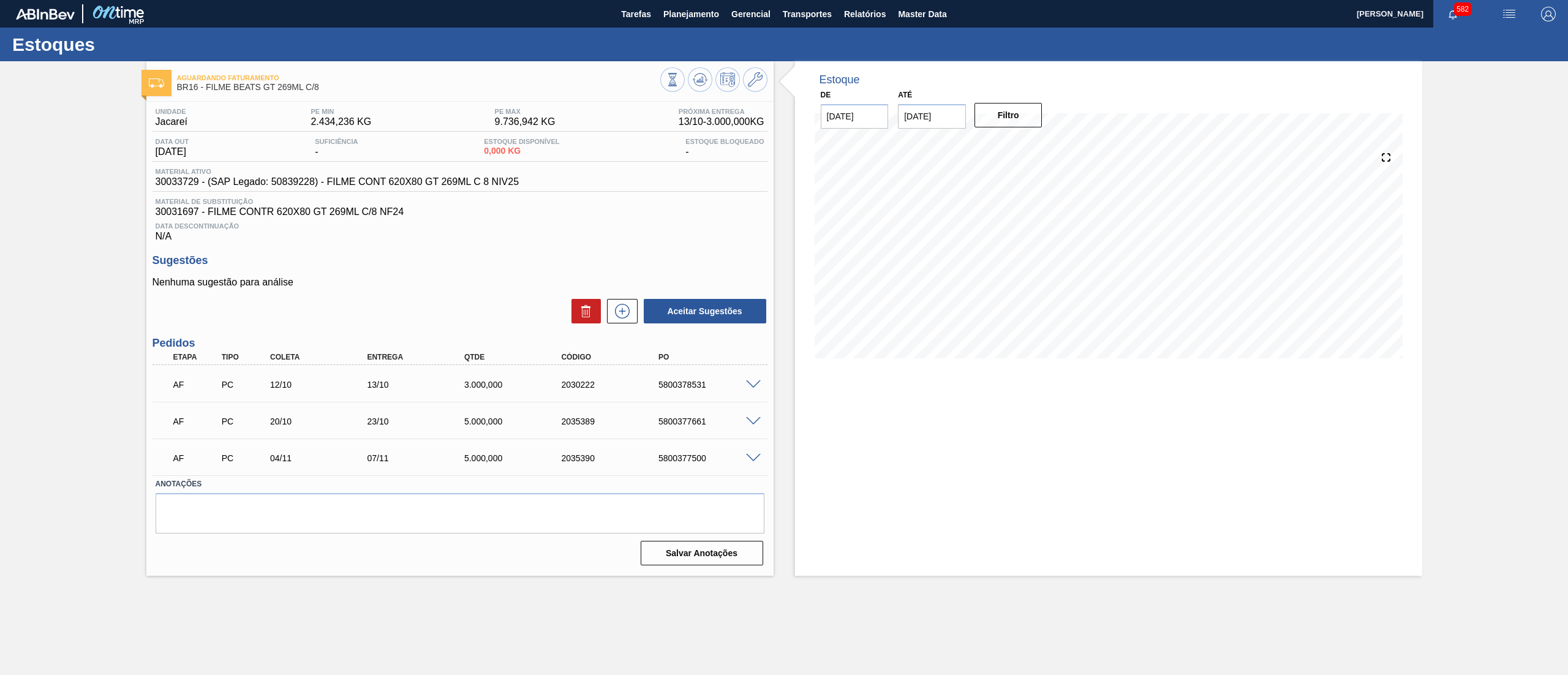
click at [788, 206] on div "Estoque De [DATE] Até [DATE] Filtro" at bounding box center [1098, 318] width 649 height 515
click at [689, 14] on span "Planejamento" at bounding box center [691, 14] width 56 height 15
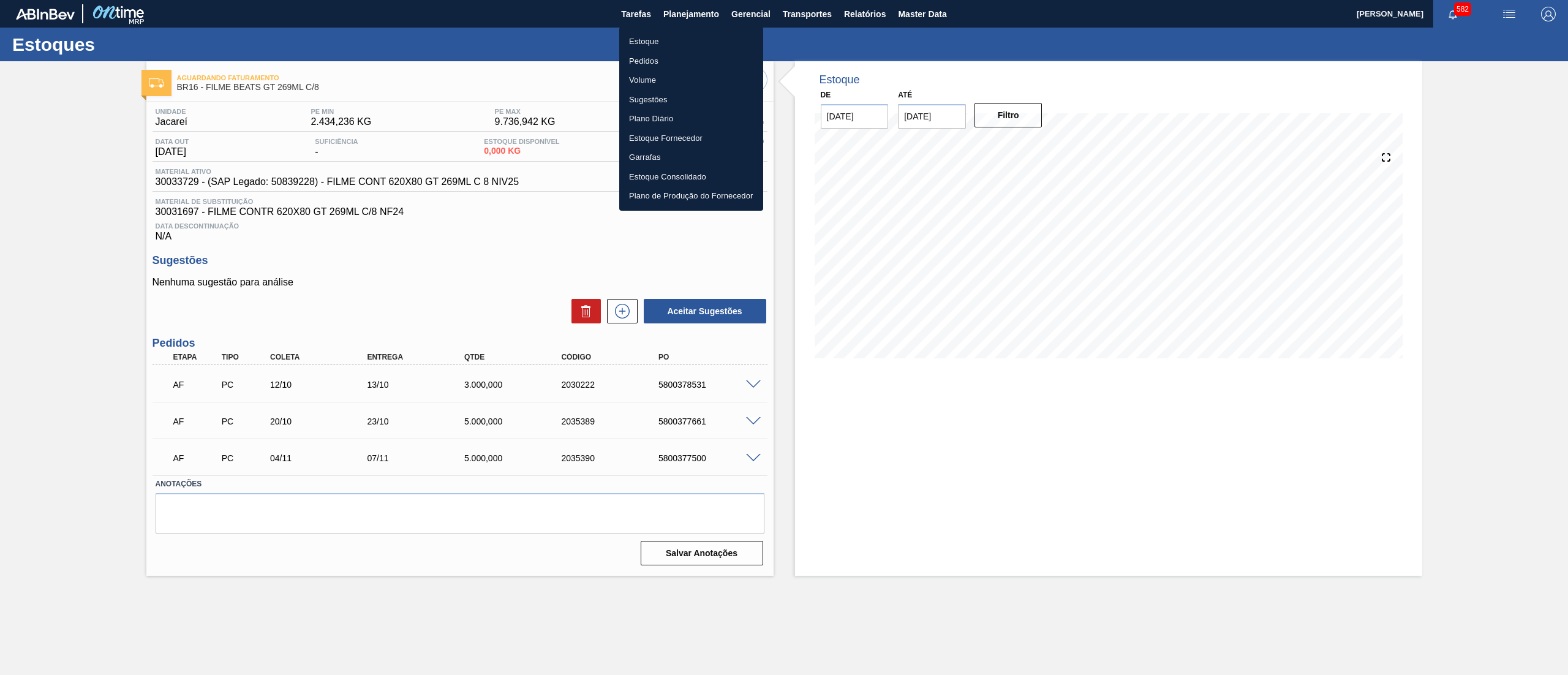
click at [681, 37] on li "Estoque" at bounding box center [691, 42] width 144 height 20
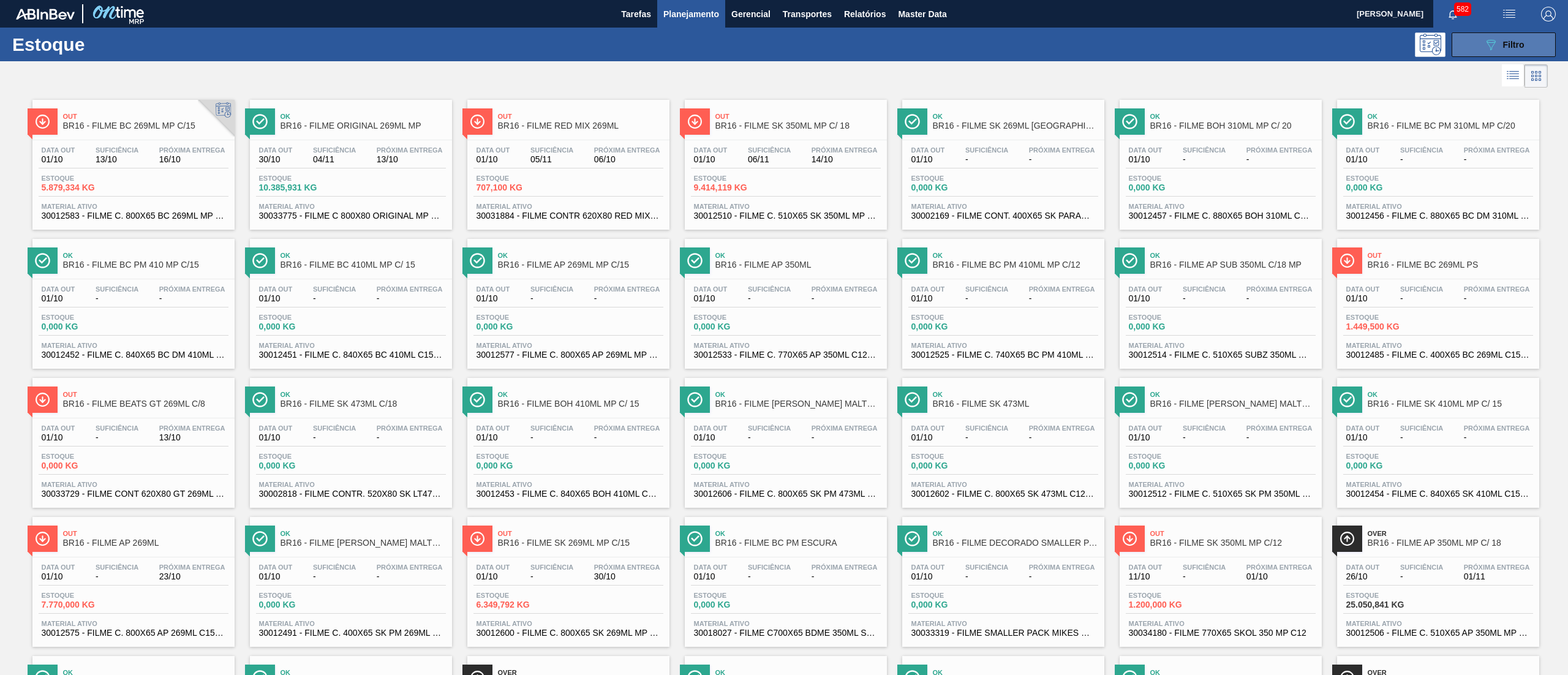
click at [1488, 43] on icon "089F7B8B-B2A5-4AFE-B5C0-19BA573D28AC" at bounding box center [1491, 45] width 15 height 15
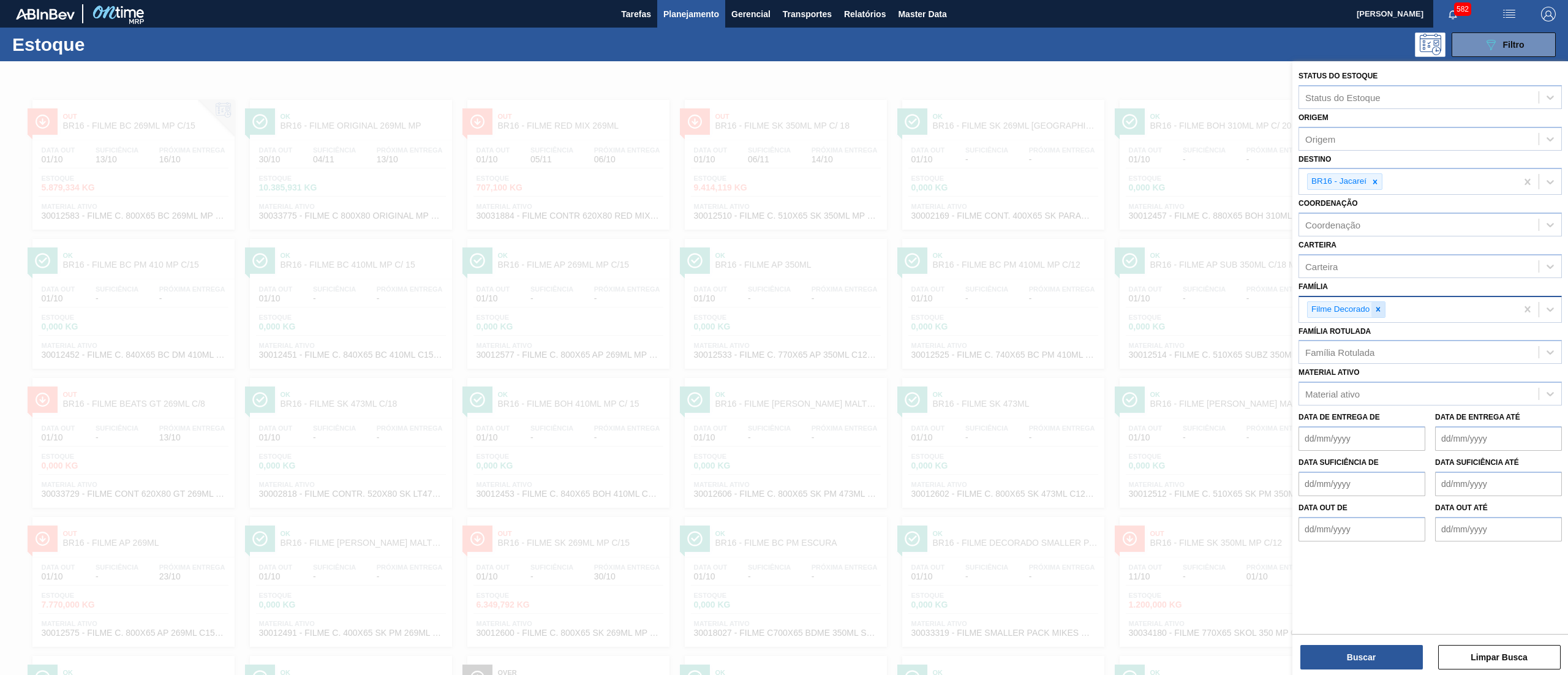
click at [1378, 311] on icon at bounding box center [1379, 310] width 9 height 9
type input "caixa"
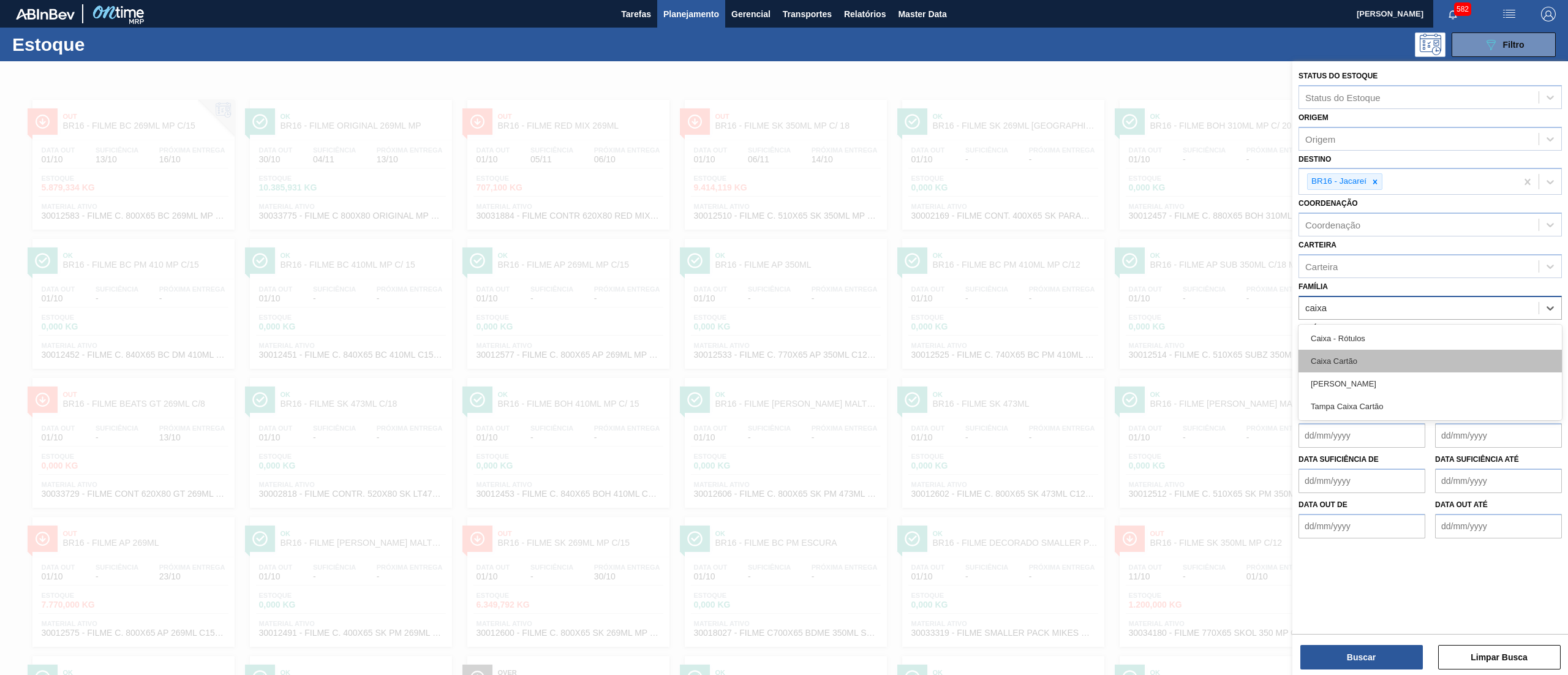
click at [1361, 362] on div "Caixa Cartão" at bounding box center [1430, 361] width 263 height 23
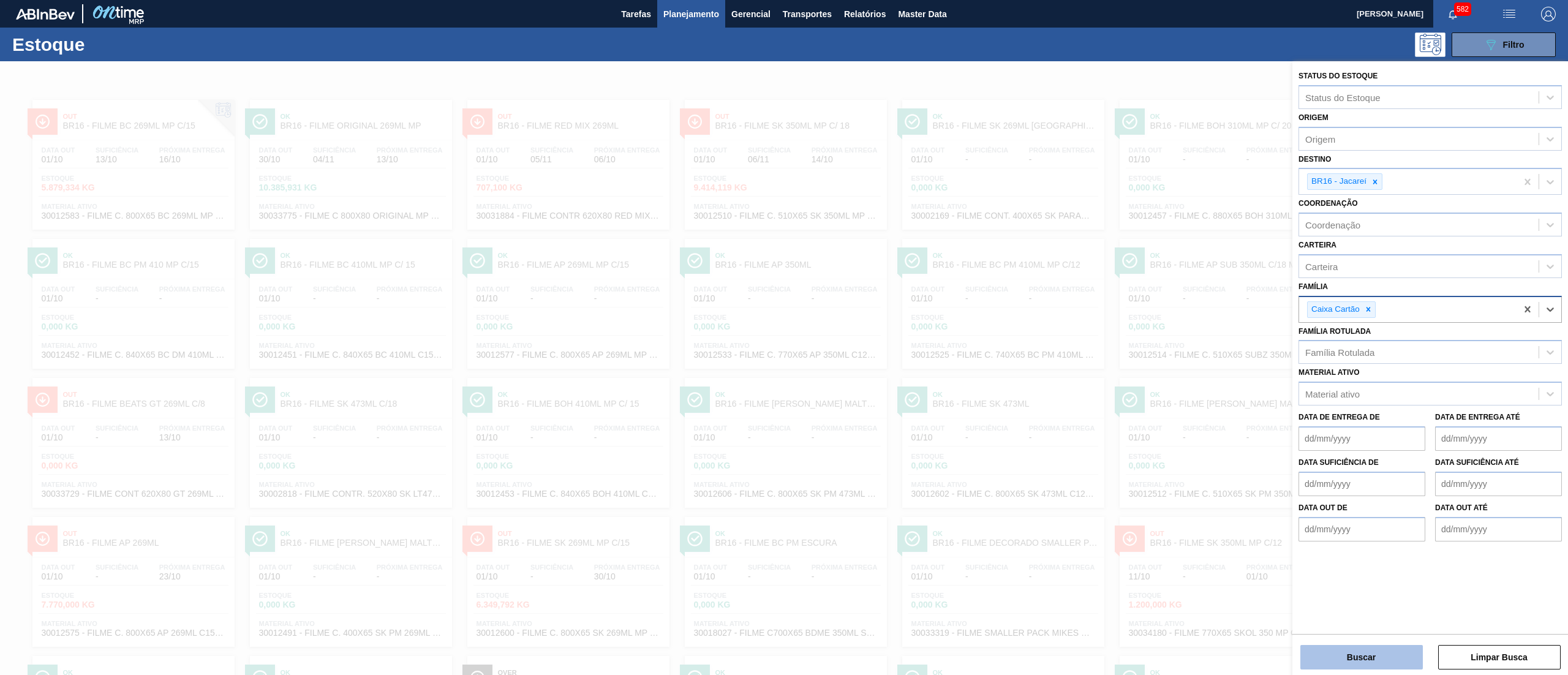
click at [1344, 657] on button "Buscar" at bounding box center [1361, 658] width 123 height 25
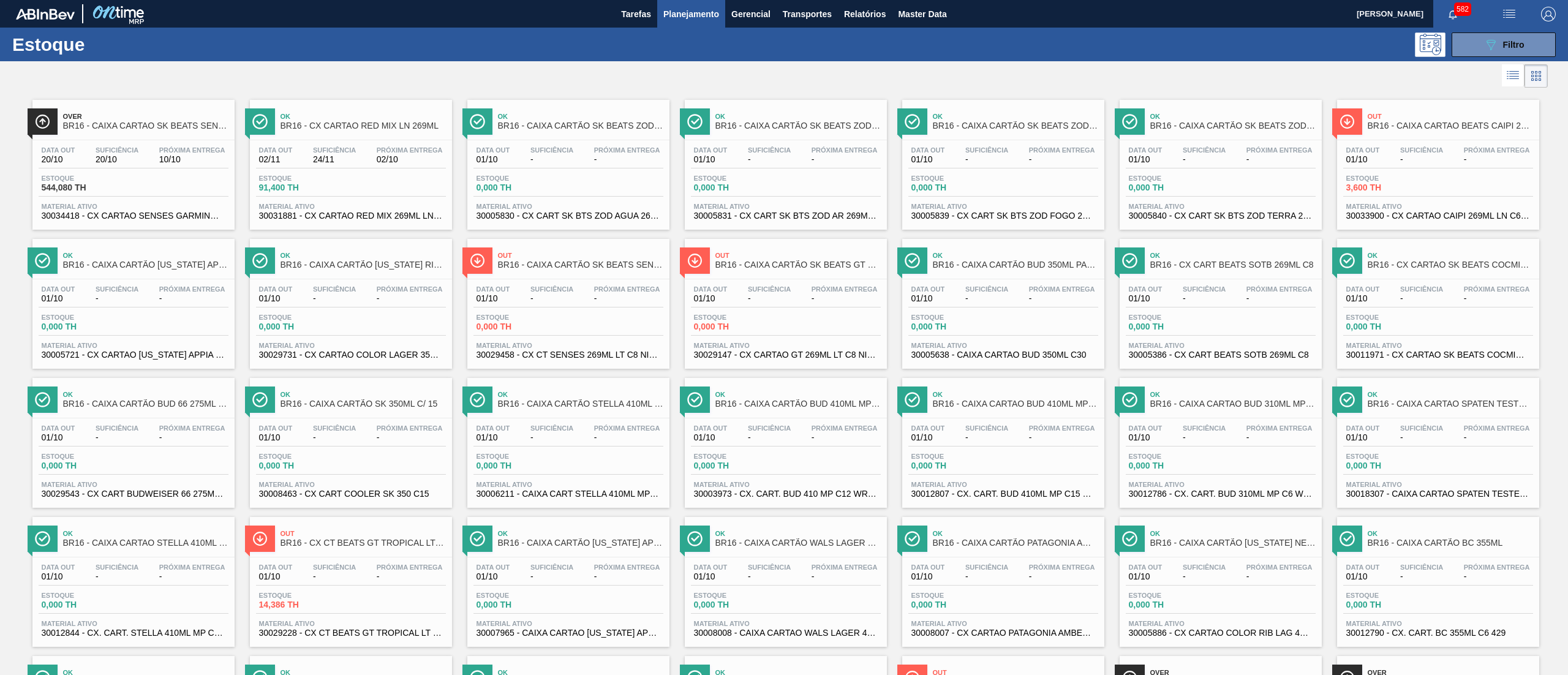
click at [827, 355] on span "30029147 - CX CARTAO GT 269ML LT C8 NIV23" at bounding box center [786, 355] width 184 height 9
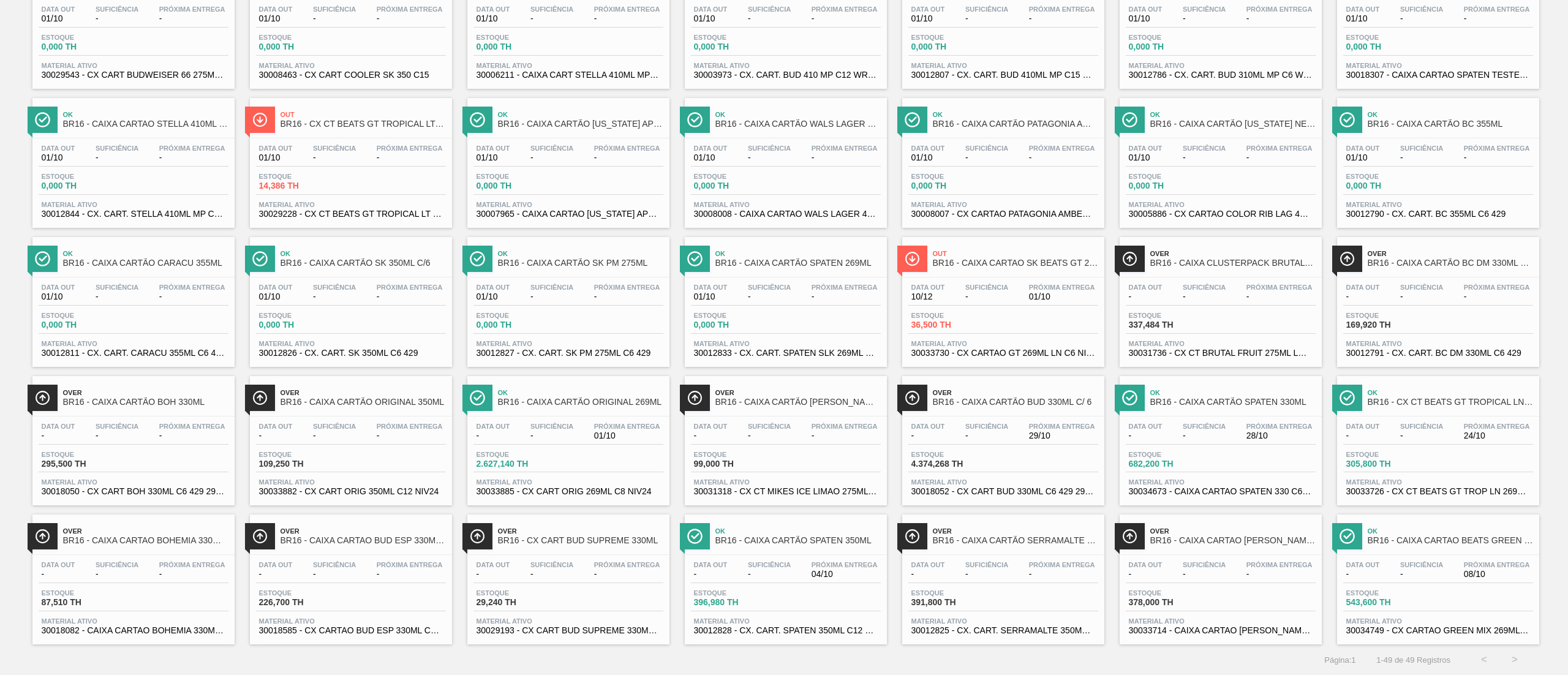
click at [1007, 350] on span "30033730 - CX CARTAO GT 269ML LN C6 NIV25" at bounding box center [1004, 353] width 184 height 9
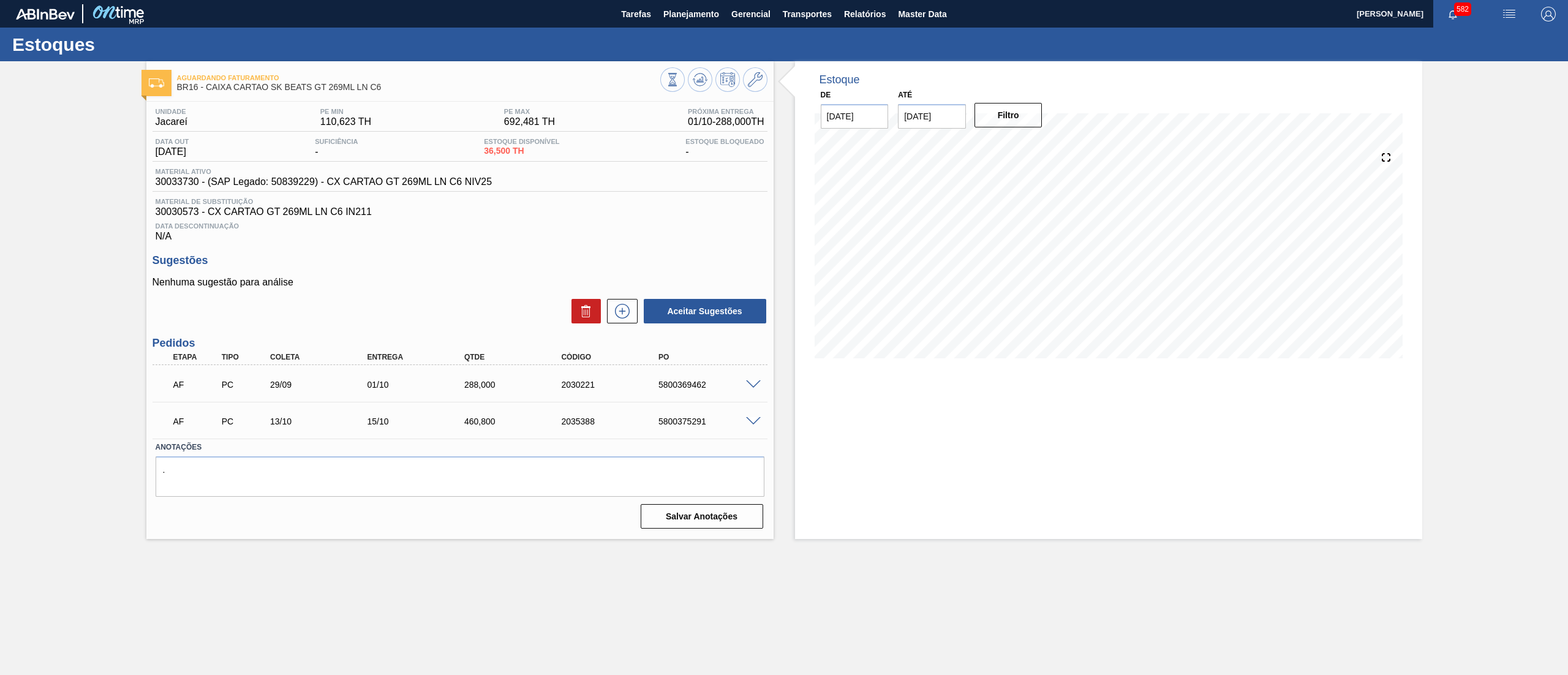
click at [754, 421] on span at bounding box center [754, 421] width 15 height 9
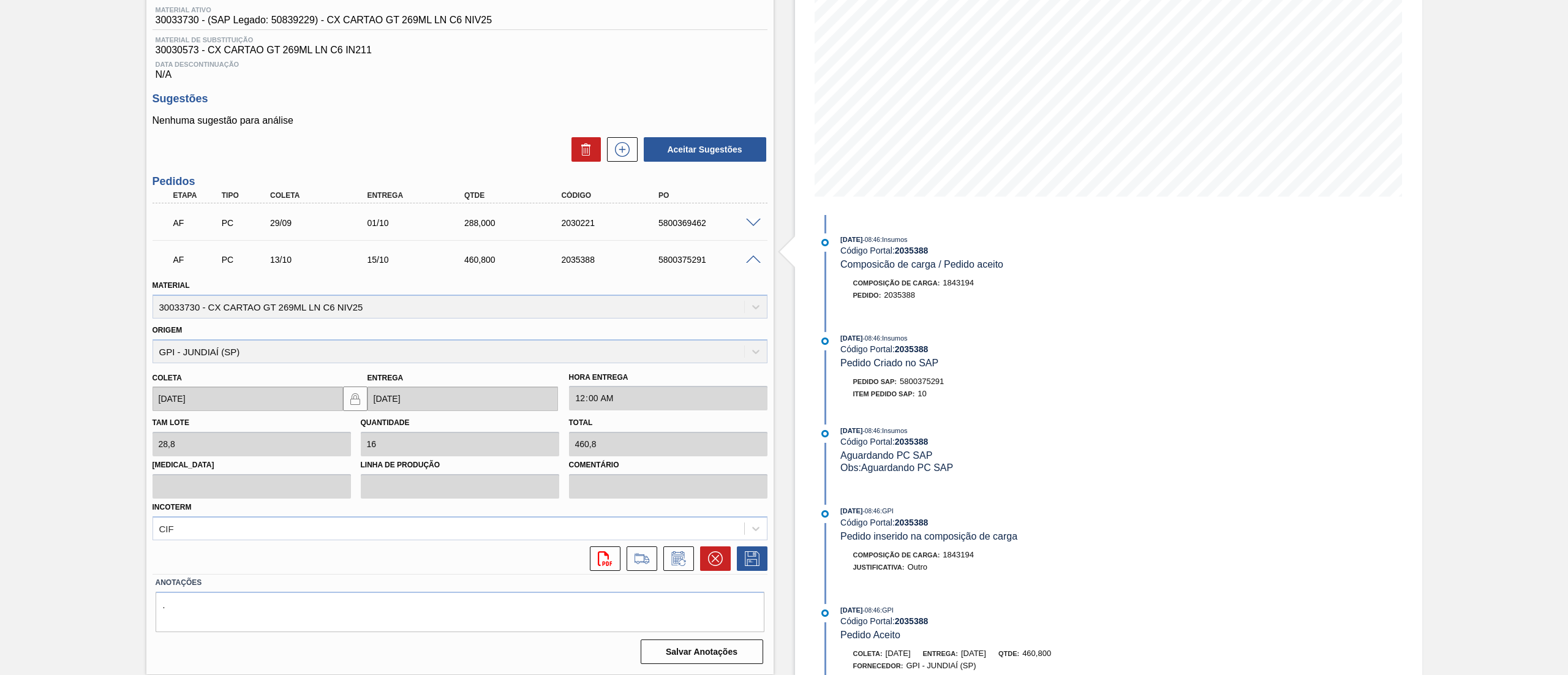
click at [754, 262] on span at bounding box center [754, 260] width 15 height 9
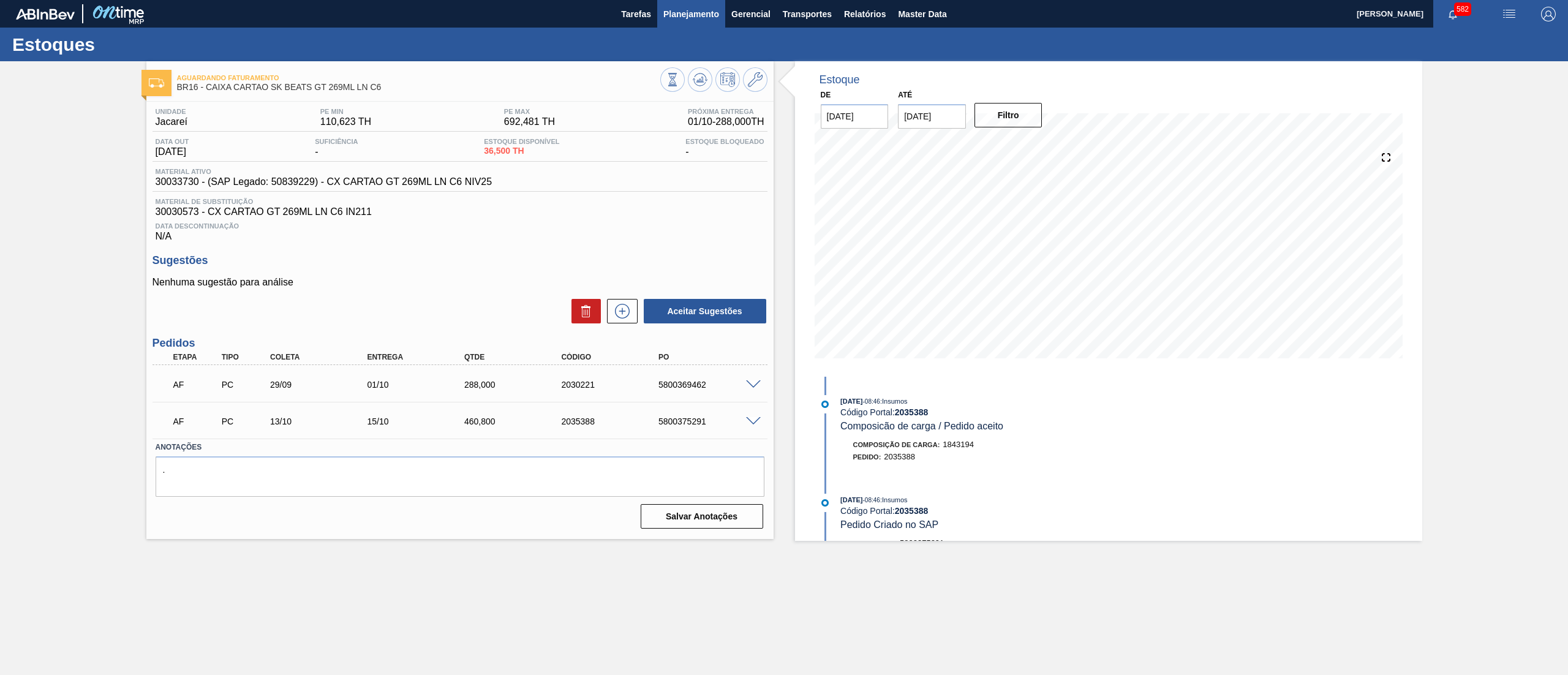
click at [711, 9] on span "Planejamento" at bounding box center [691, 14] width 56 height 15
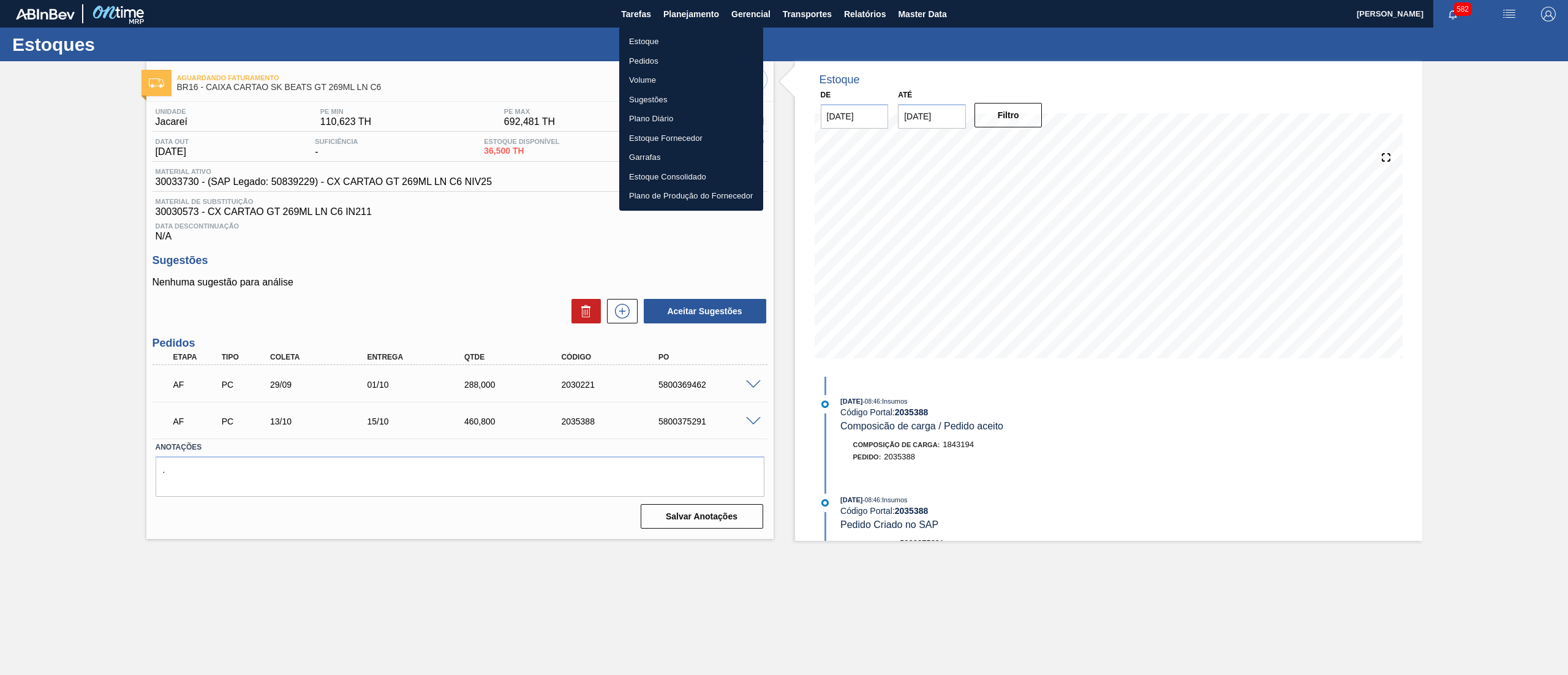
click at [674, 44] on li "Estoque" at bounding box center [691, 42] width 144 height 20
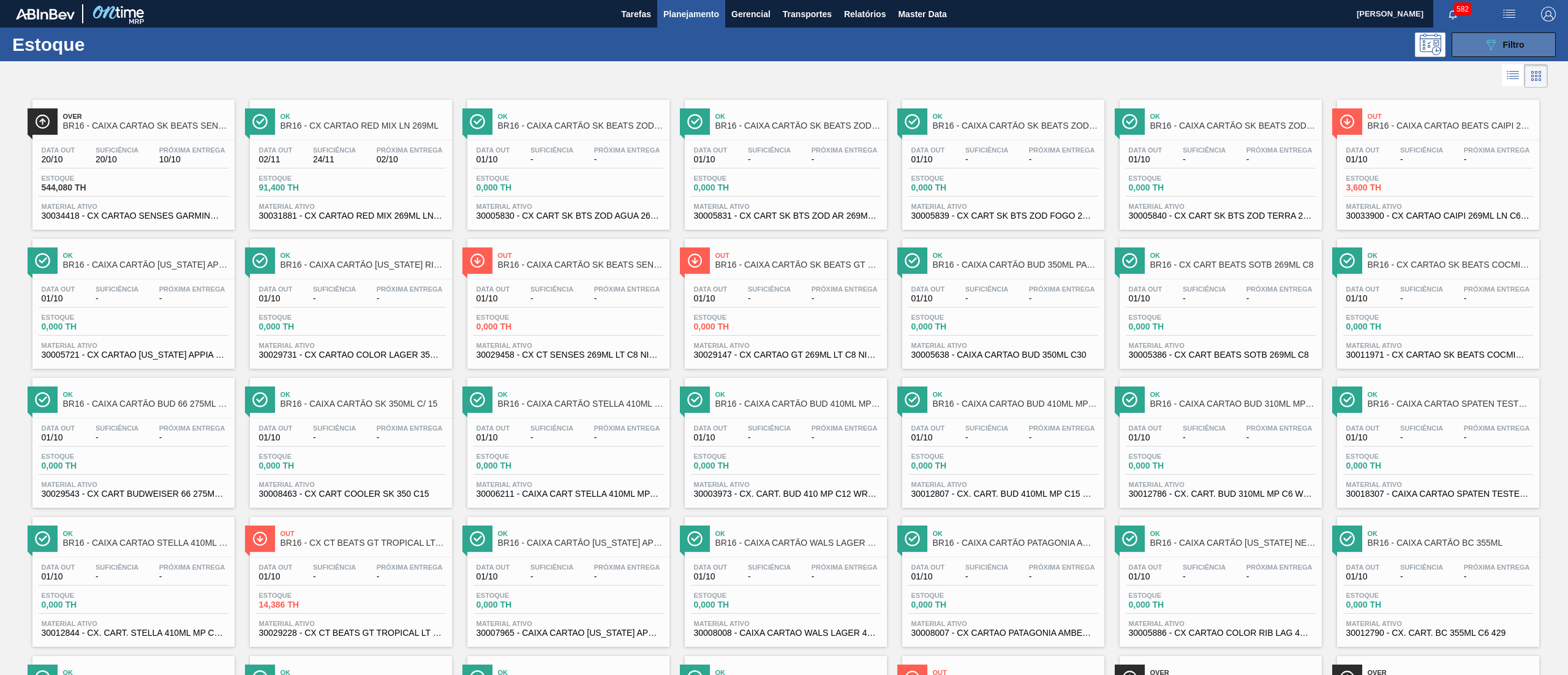
click at [1467, 42] on button "089F7B8B-B2A5-4AFE-B5C0-19BA573D28AC Filtro" at bounding box center [1504, 45] width 104 height 25
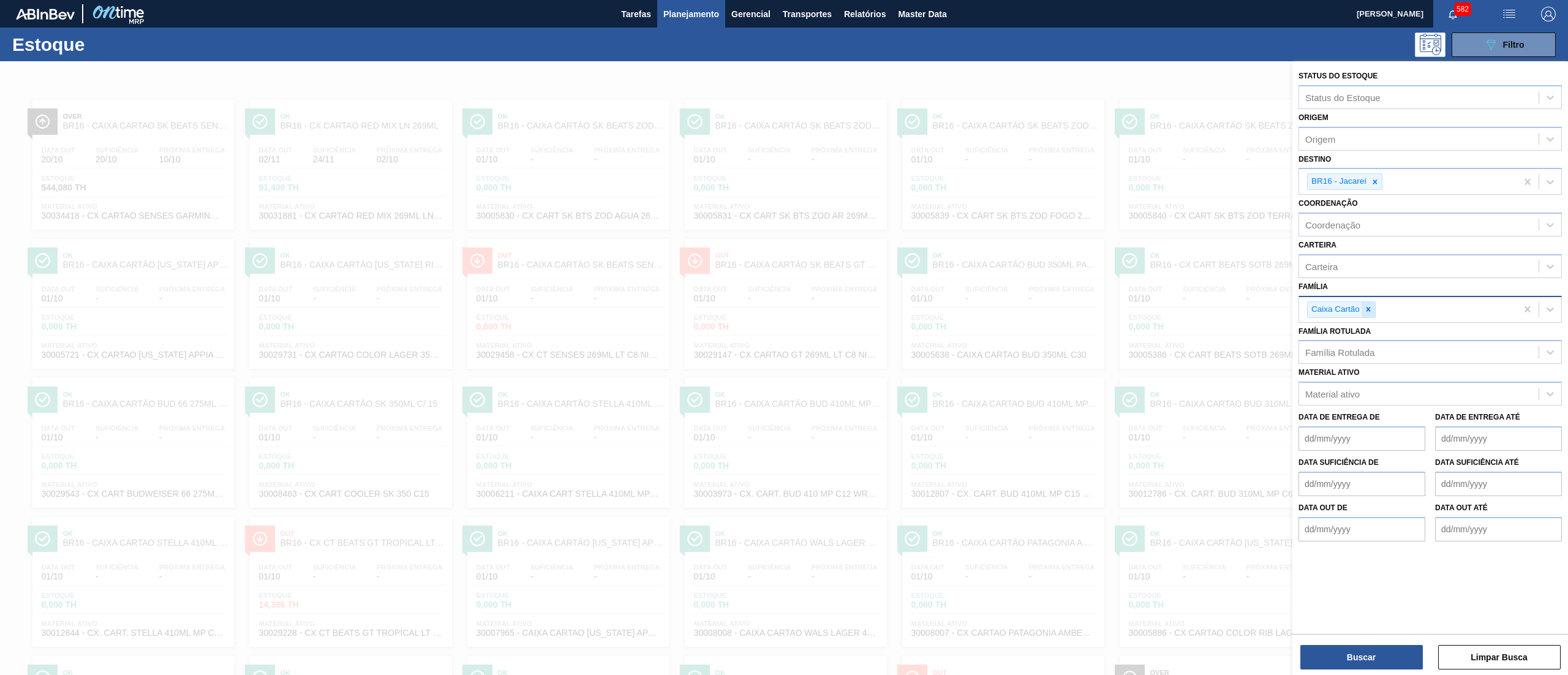
click at [1371, 309] on icon at bounding box center [1369, 310] width 9 height 9
click at [1356, 350] on div "Família Rotulada" at bounding box center [1340, 349] width 69 height 10
type Rotulada "sake"
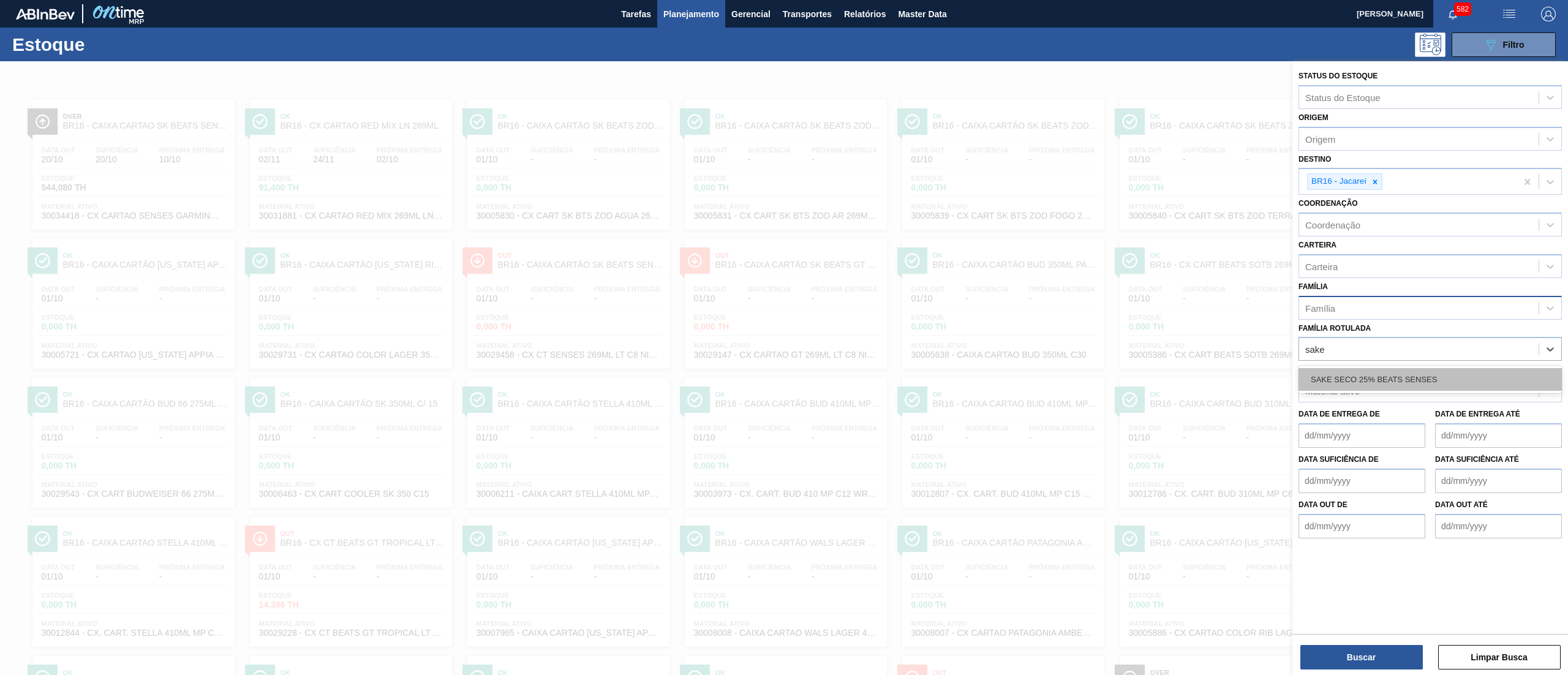
click at [1371, 382] on div "SAKE SECO 25% BEATS SENSES" at bounding box center [1430, 379] width 263 height 23
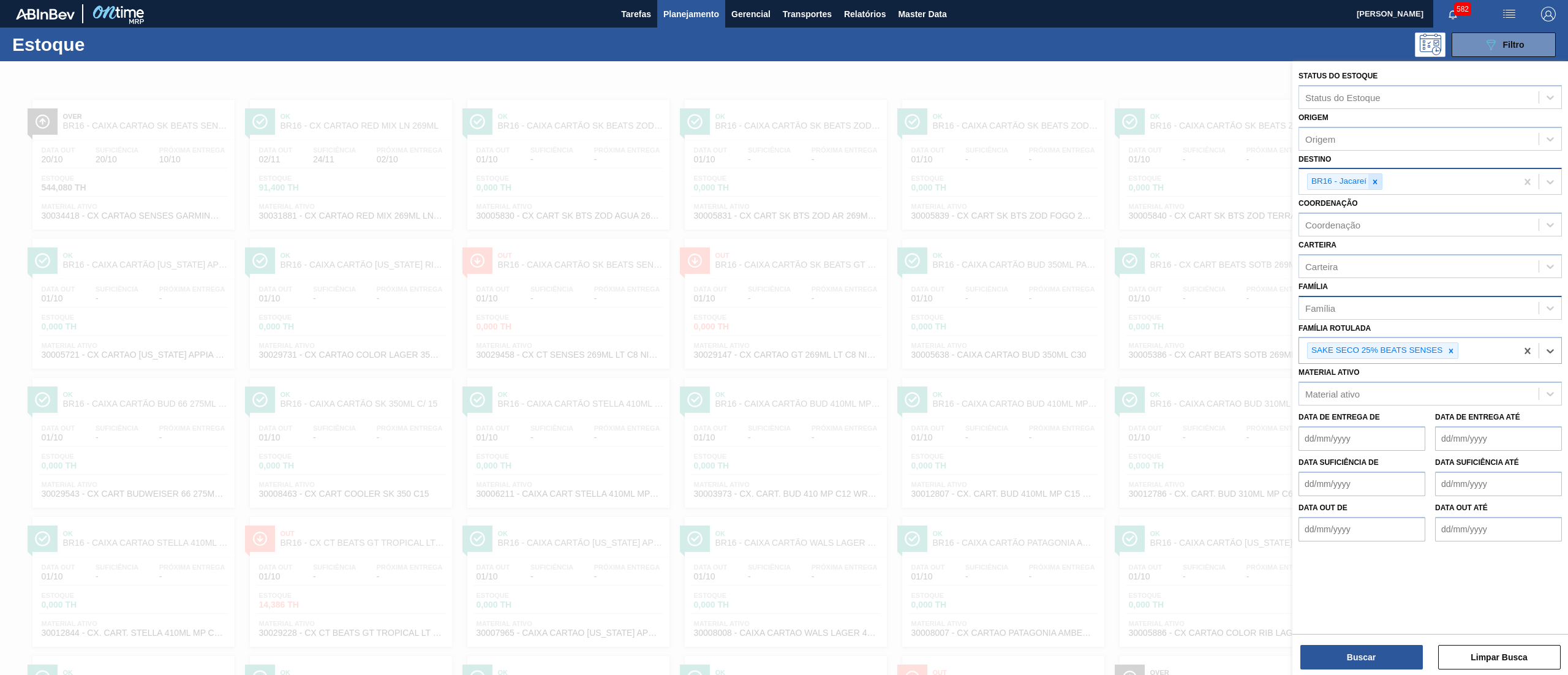
click at [1371, 183] on div at bounding box center [1376, 181] width 14 height 15
click at [1359, 669] on button "Buscar" at bounding box center [1361, 658] width 123 height 25
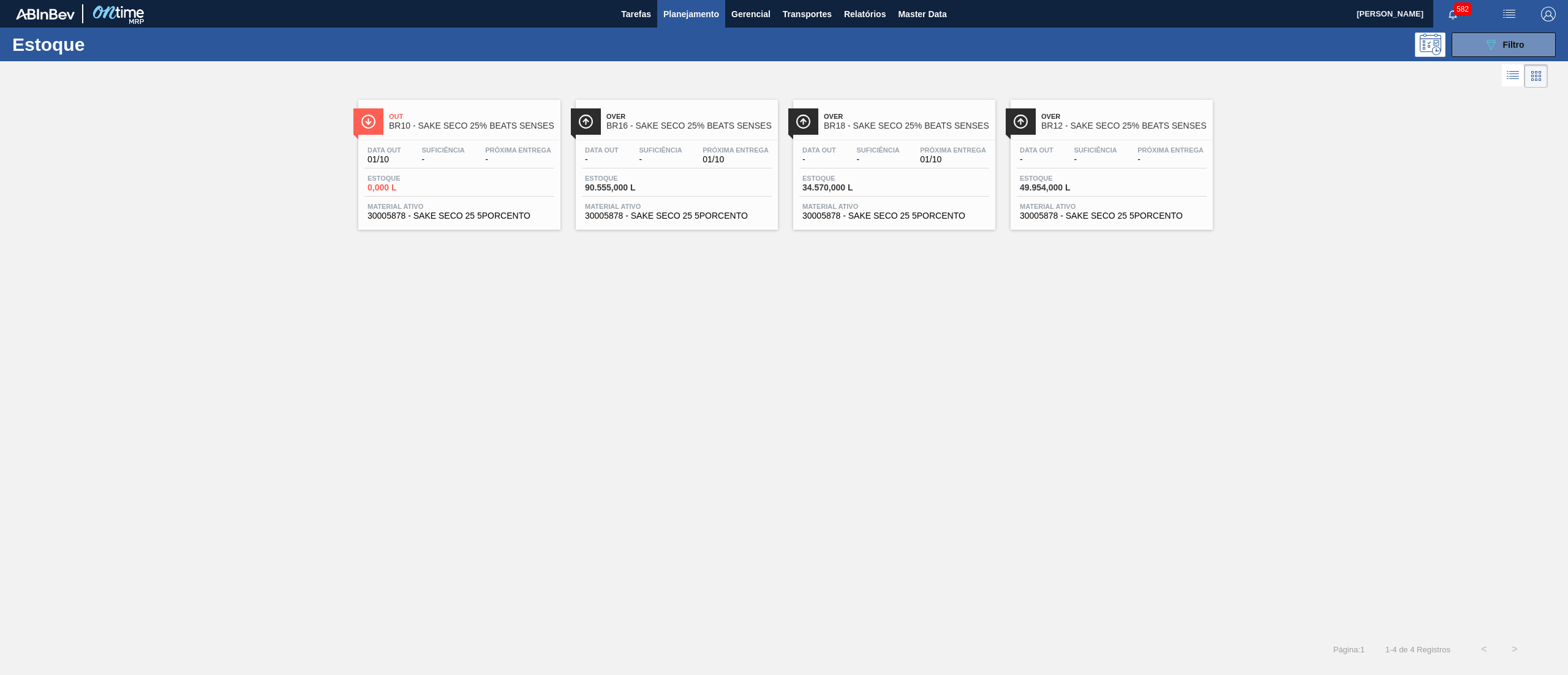
click at [667, 217] on span "30005878 - SAKE SECO 25 5PORCENTO" at bounding box center [677, 216] width 184 height 9
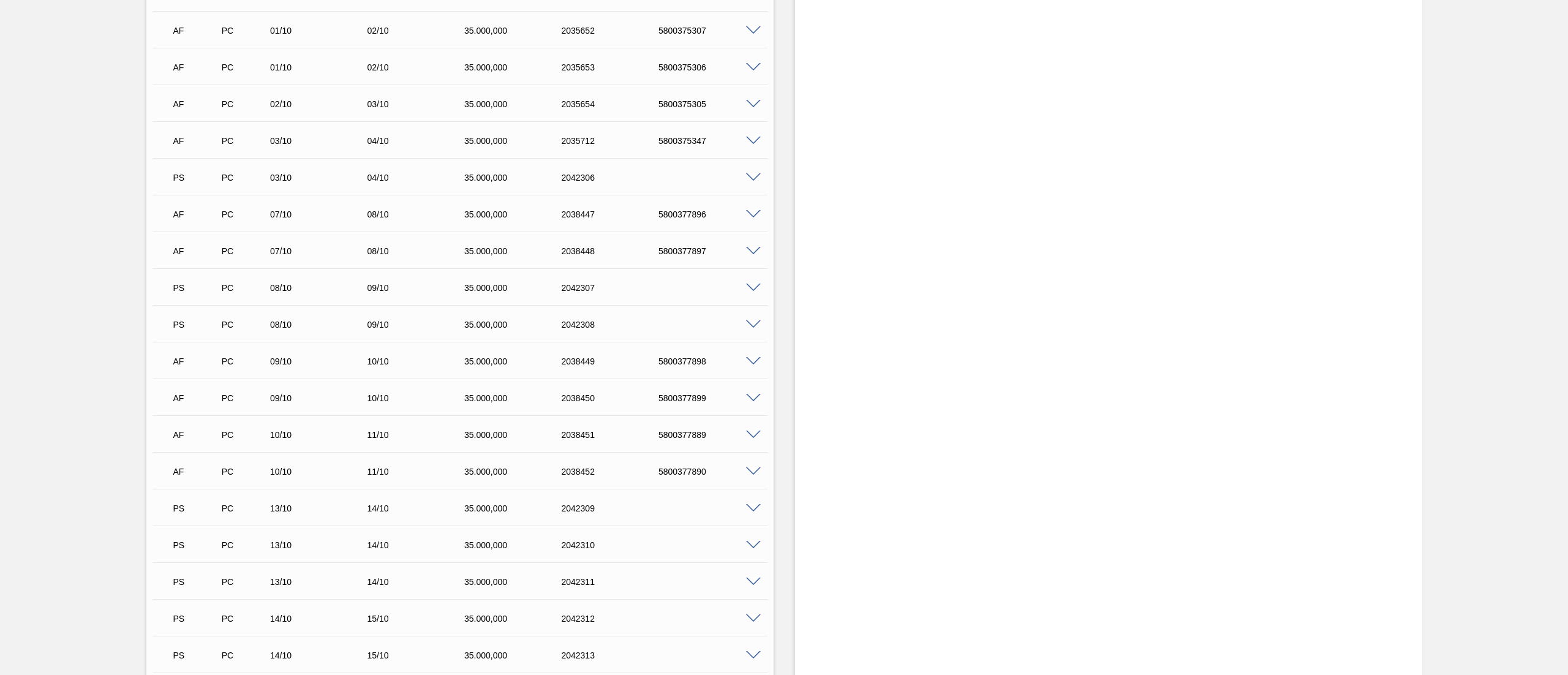
scroll to position [1354, 0]
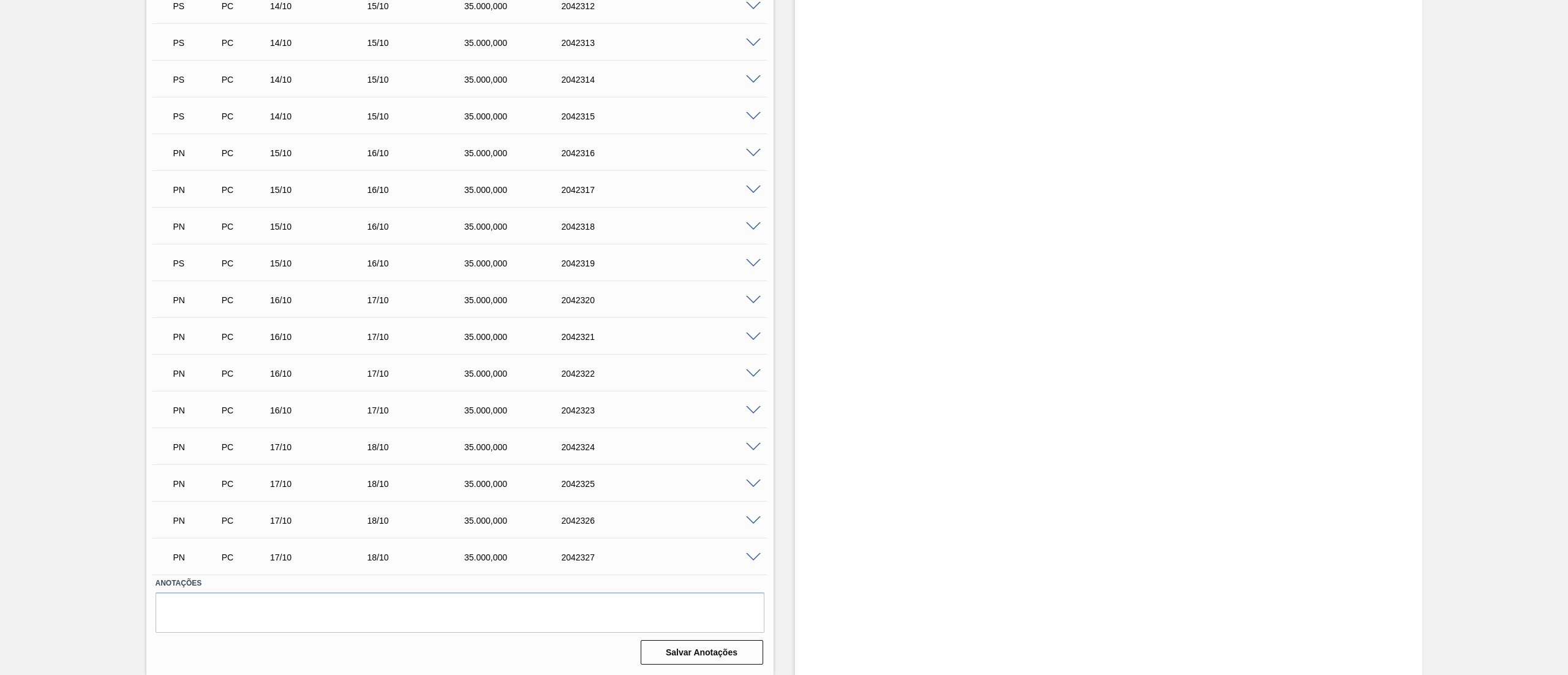
click at [751, 190] on span at bounding box center [754, 190] width 15 height 9
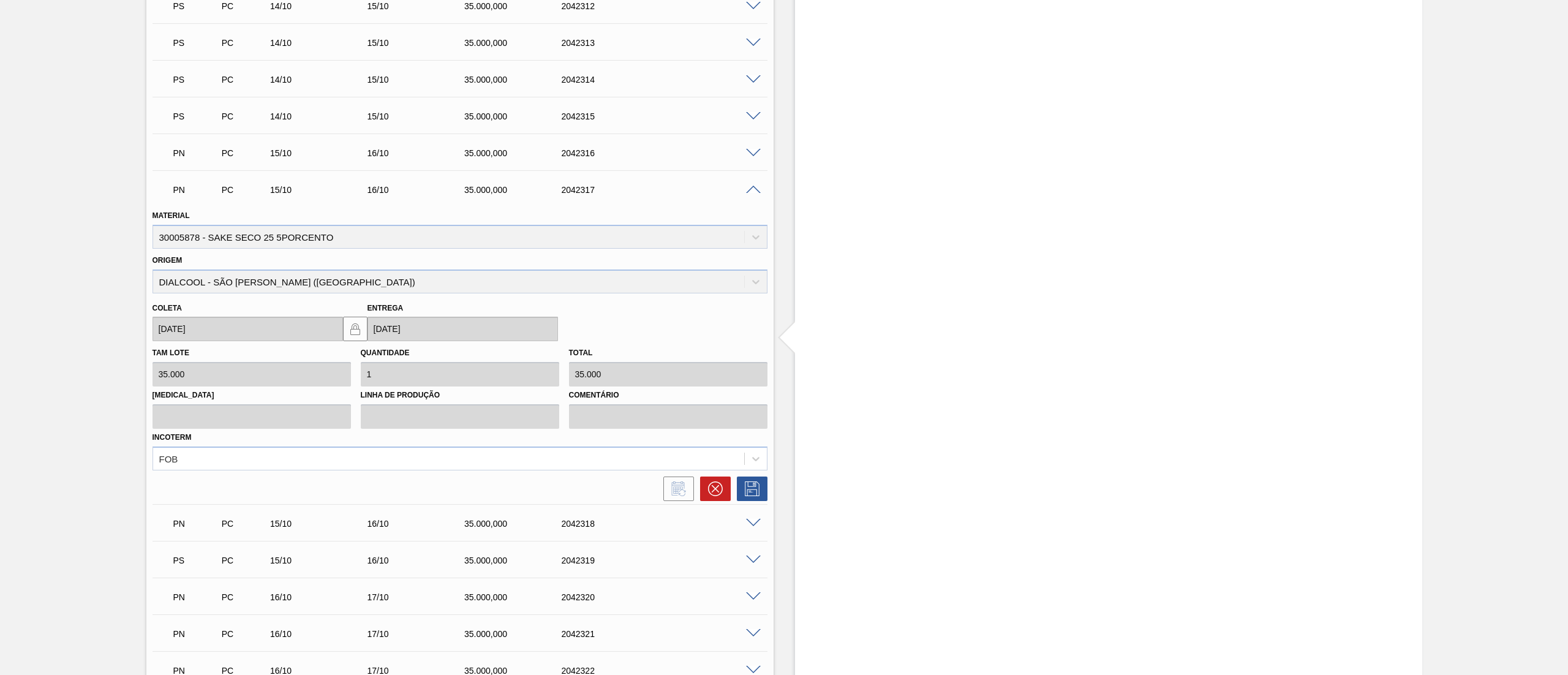
click at [751, 188] on span at bounding box center [754, 190] width 15 height 9
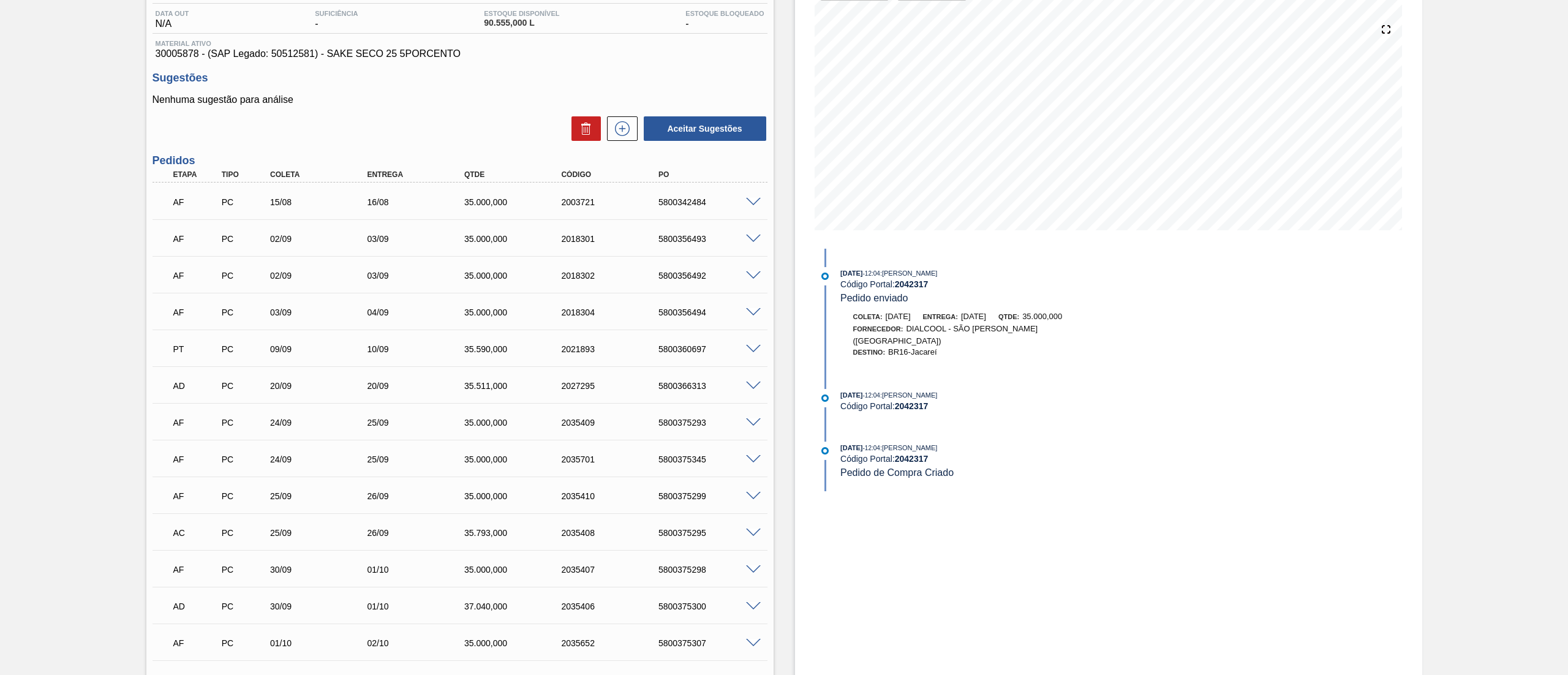
scroll to position [0, 0]
